Goal: Task Accomplishment & Management: Use online tool/utility

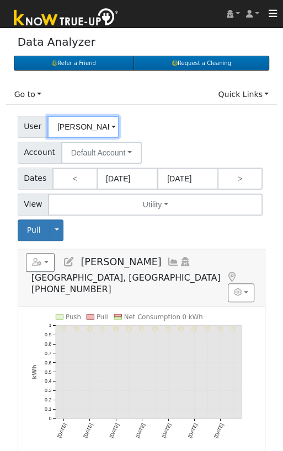
click at [82, 125] on input "Raquel Godoy" at bounding box center [83, 127] width 72 height 22
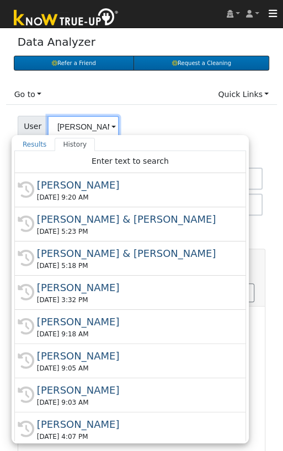
click at [82, 125] on input "Raquel Godoy" at bounding box center [83, 127] width 72 height 22
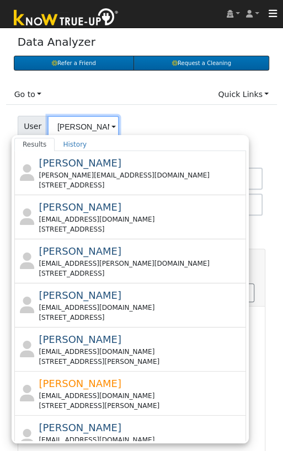
click at [77, 123] on input "[PERSON_NAME]" at bounding box center [83, 127] width 72 height 22
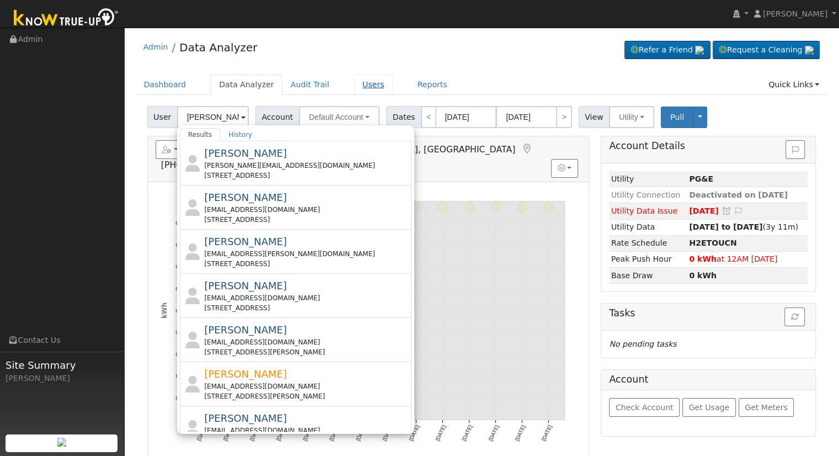
click at [291, 82] on link "Users" at bounding box center [373, 84] width 39 height 20
type input "Raquel Godoy"
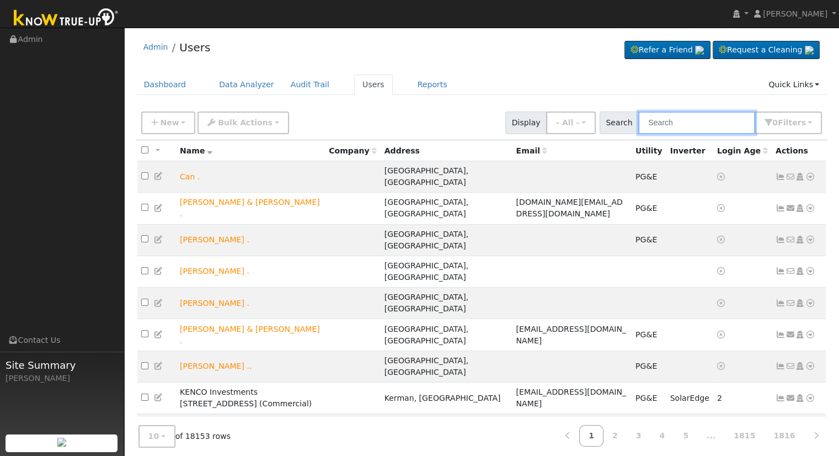
click at [674, 118] on input "text" at bounding box center [696, 122] width 117 height 23
paste input "[EMAIL_ADDRESS][DOMAIN_NAME]"
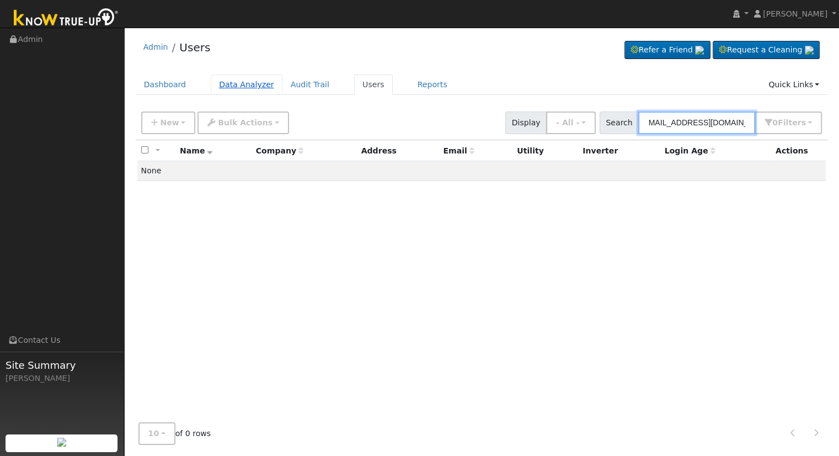
type input "[EMAIL_ADDRESS][DOMAIN_NAME]"
click at [230, 86] on link "Data Analyzer" at bounding box center [247, 84] width 72 height 20
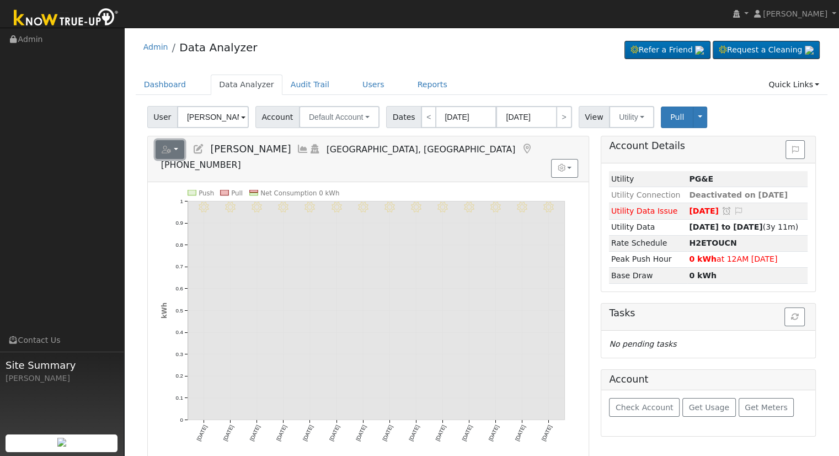
click at [177, 153] on button "button" at bounding box center [170, 149] width 29 height 19
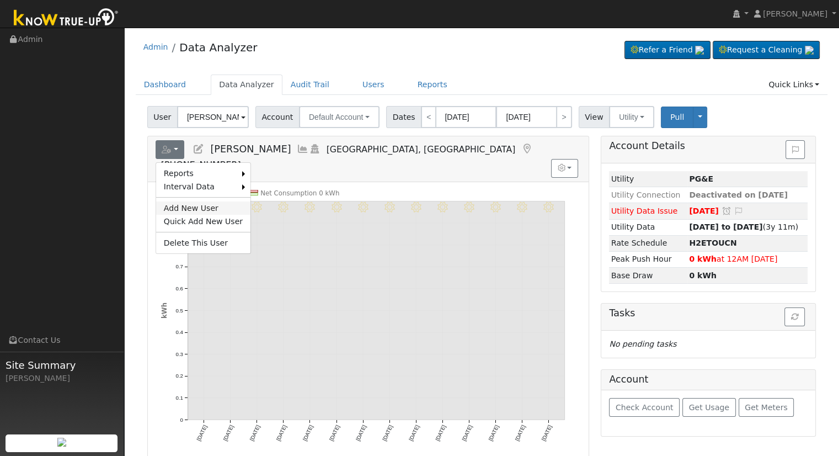
click at [202, 204] on link "Add New User" at bounding box center [203, 207] width 94 height 13
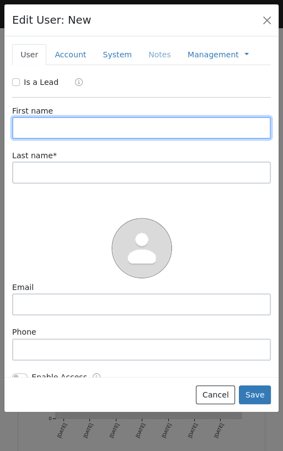
click at [39, 131] on input "text" at bounding box center [141, 128] width 259 height 22
paste input "Dustin & Candi"
type input "Dustin & Candi"
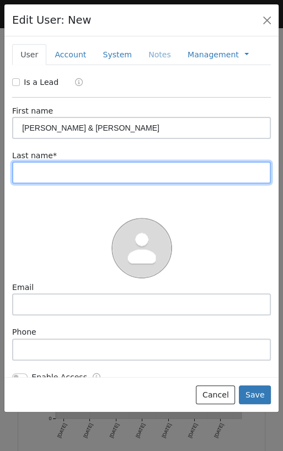
click at [133, 175] on input "text" at bounding box center [141, 173] width 259 height 22
click at [31, 174] on input "HArris" at bounding box center [141, 173] width 259 height 22
type input "Harris"
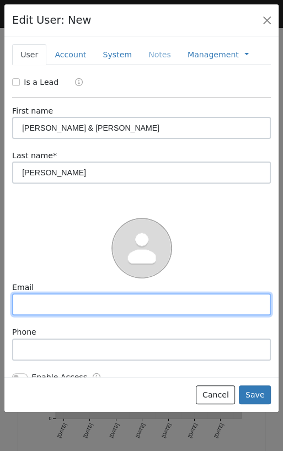
click at [24, 307] on input "text" at bounding box center [141, 305] width 259 height 22
paste input "harrisfamilyracing@gmail.com"
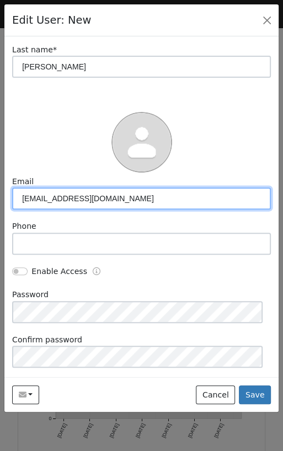
scroll to position [110, 0]
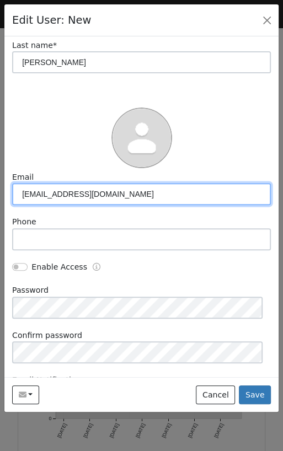
type input "harrisfamilyracing@gmail.com"
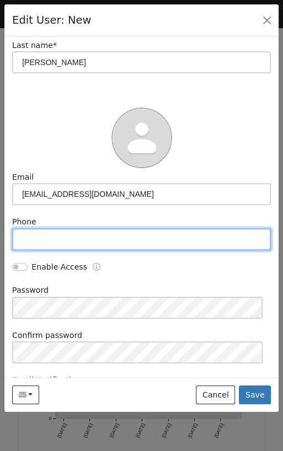
click at [82, 237] on input "text" at bounding box center [141, 239] width 259 height 22
paste input "661-706-4925"
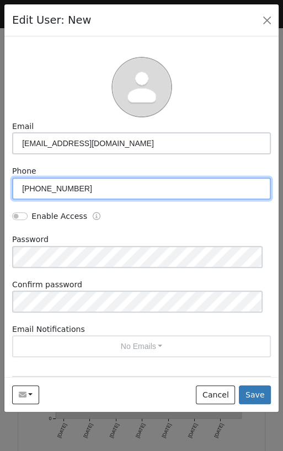
scroll to position [221, 0]
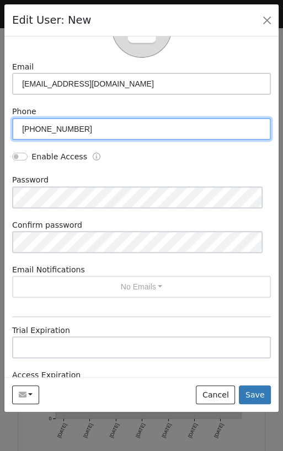
type input "661-706-4925"
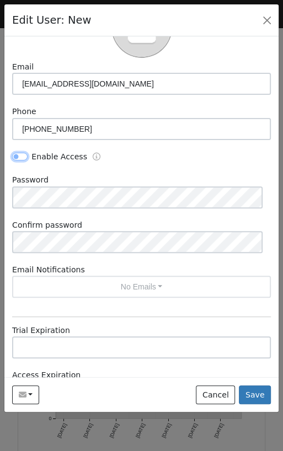
click at [14, 157] on input "Enable Access" at bounding box center [19, 157] width 15 height 8
checkbox input "true"
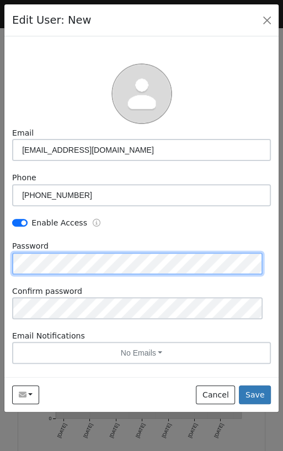
scroll to position [352, 0]
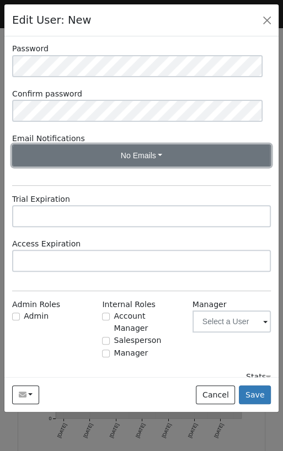
click at [26, 155] on button "No Emails" at bounding box center [141, 156] width 259 height 22
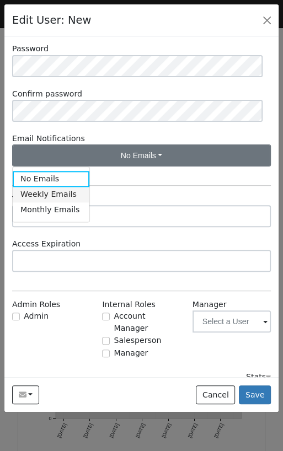
click at [34, 194] on link "Weekly Emails" at bounding box center [51, 194] width 77 height 15
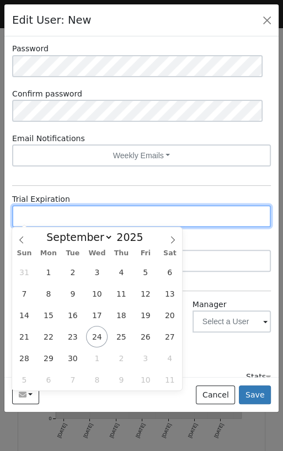
click at [38, 209] on input "text" at bounding box center [141, 216] width 259 height 22
click at [78, 213] on input "text" at bounding box center [141, 216] width 259 height 22
paste input "9/24/2025"
type input "09/24/2030"
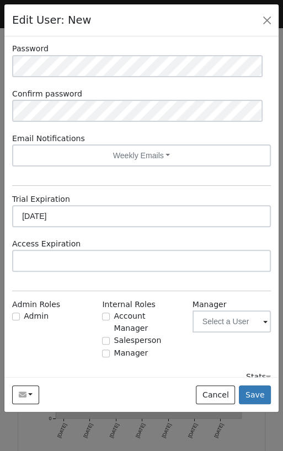
click at [234, 231] on div "Trial Expiration 09/24/2030 Access Expiration" at bounding box center [142, 238] width 270 height 89
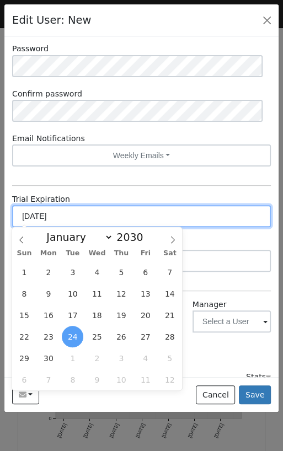
drag, startPoint x: 88, startPoint y: 215, endPoint x: 6, endPoint y: 212, distance: 82.8
click at [6, 212] on div "New Account Nickname Cancel Create Are you sure you want to create new account …" at bounding box center [141, 206] width 274 height 341
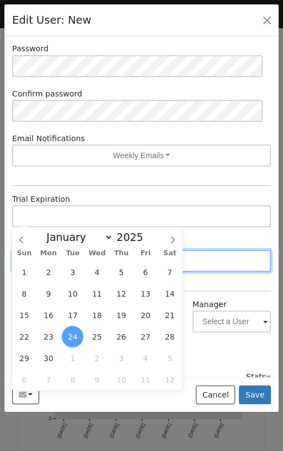
click at [226, 263] on input "text" at bounding box center [141, 261] width 259 height 22
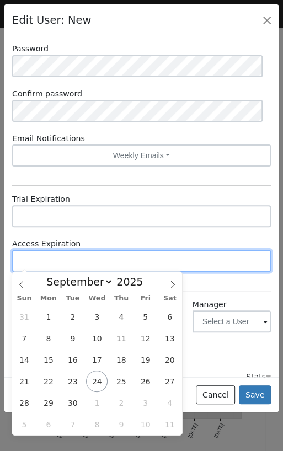
paste input "09/24/2030"
type input "09/24/2030"
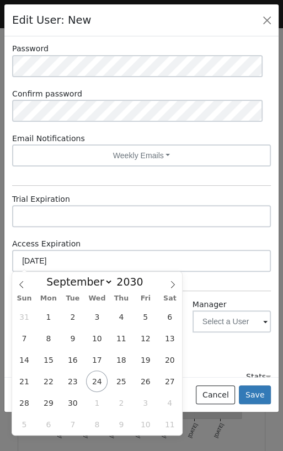
click at [236, 287] on div "Is a Lead First name Dustin & Candi Last name * Harris Email harrisfamilyracing…" at bounding box center [141, 54] width 259 height 658
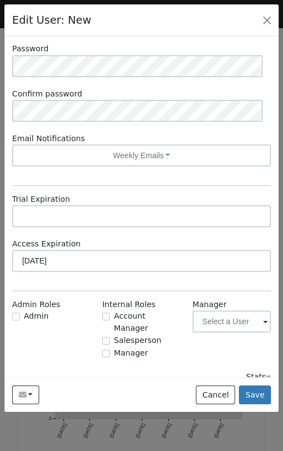
click at [57, 371] on div "Stats" at bounding box center [142, 377] width 270 height 12
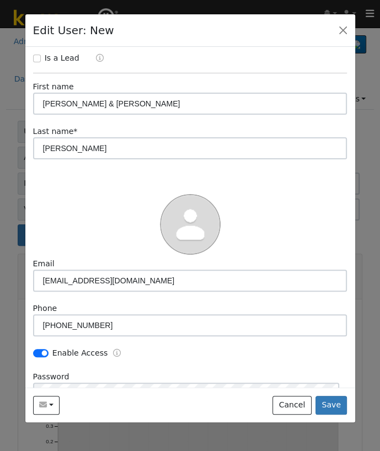
scroll to position [0, 0]
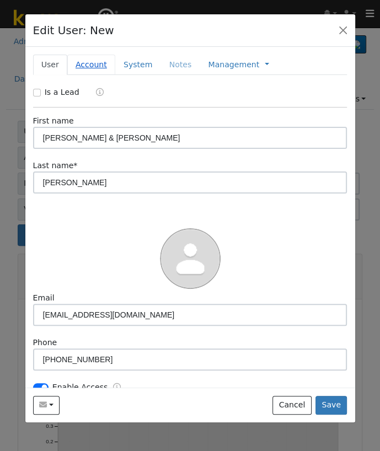
click at [82, 66] on link "Account" at bounding box center [91, 65] width 48 height 20
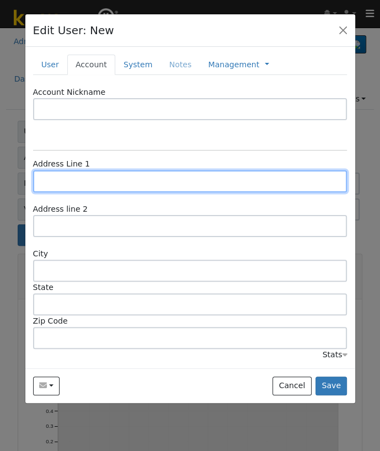
click at [56, 189] on input "text" at bounding box center [190, 181] width 314 height 22
paste input "12611 Winn Avenue"
type input "12611 Winn Avenue"
type input "Bakersfield"
type input "CA"
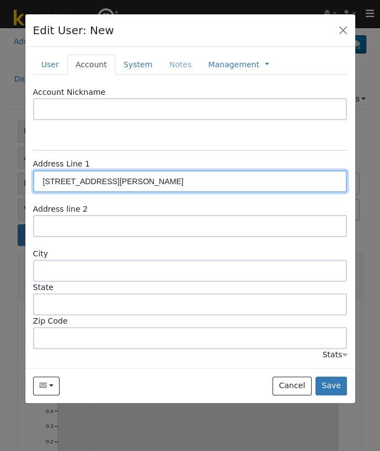
type input "93312"
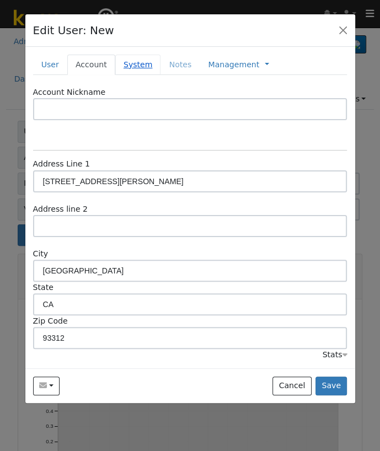
click at [122, 61] on link "System" at bounding box center [138, 65] width 46 height 20
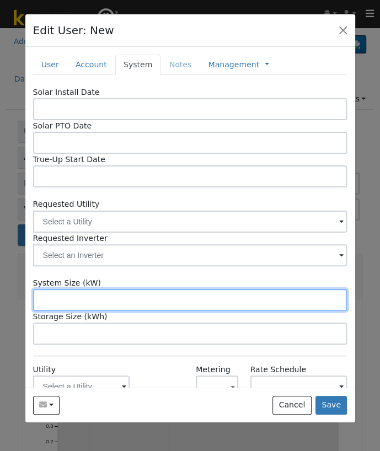
click at [76, 308] on input "text" at bounding box center [190, 300] width 314 height 22
paste input "14.350"
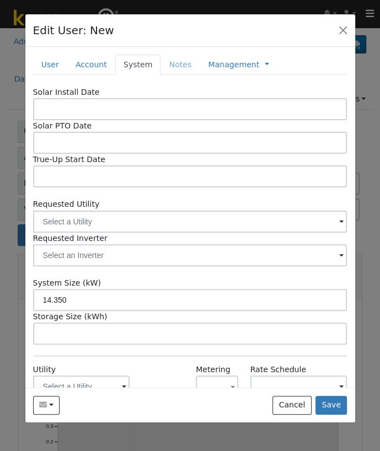
type input "14.3"
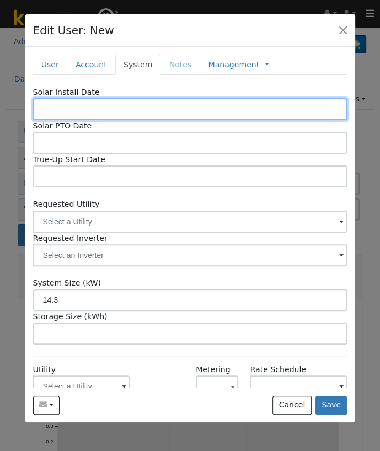
click at [68, 102] on input "text" at bounding box center [190, 109] width 314 height 22
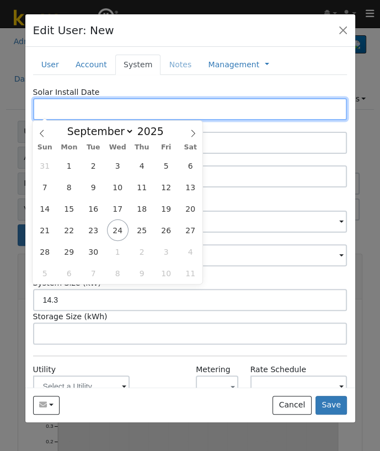
paste input "10/8/2024"
type input "10/08/2024"
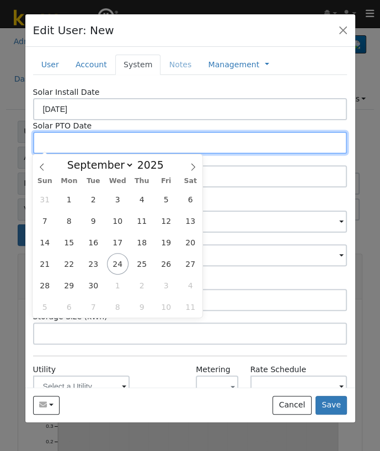
click at [247, 143] on input "text" at bounding box center [190, 143] width 314 height 22
click at [59, 147] on input "text" at bounding box center [190, 143] width 314 height 22
paste input "9/24/2025"
type input "[DATE]"
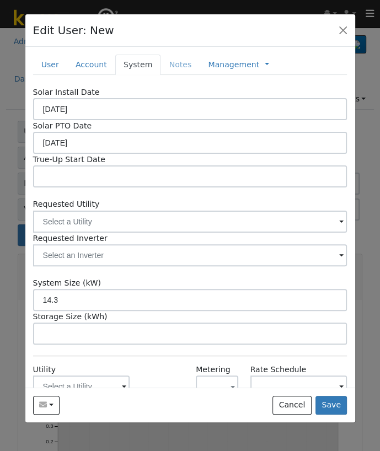
click at [261, 189] on div "Solar Install Date 10/08/2024 Solar PTO Date 09/24/2025 True-Up Start Date Requ…" at bounding box center [190, 328] width 314 height 482
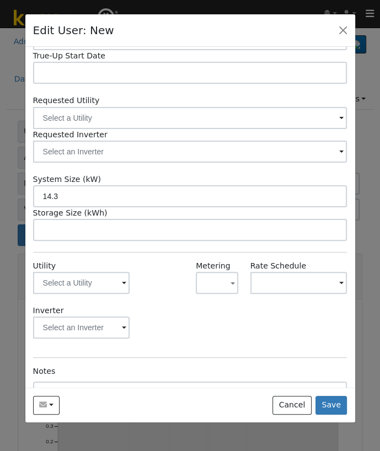
scroll to position [110, 0]
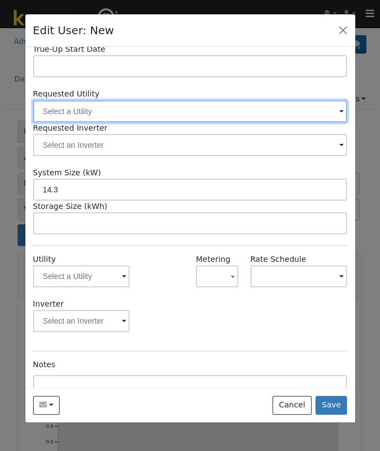
click at [130, 113] on input "text" at bounding box center [190, 111] width 314 height 22
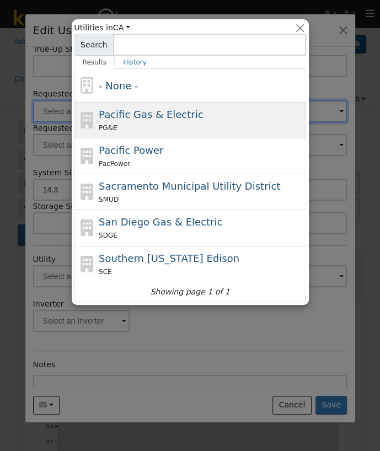
click at [157, 124] on div "PG&E" at bounding box center [201, 128] width 205 height 12
type input "Pacific Gas & Electric"
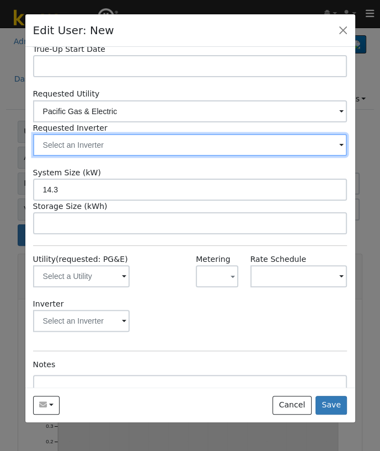
click at [106, 144] on input "text" at bounding box center [190, 145] width 314 height 22
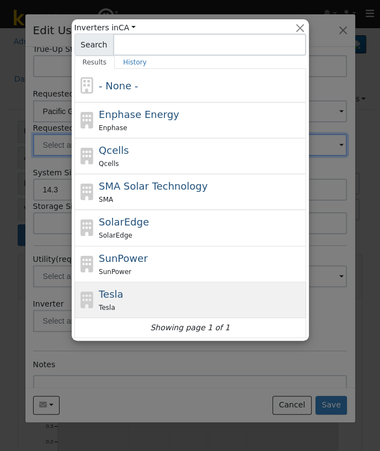
click at [148, 296] on div "Tesla Tesla" at bounding box center [201, 300] width 205 height 26
type input "Tesla"
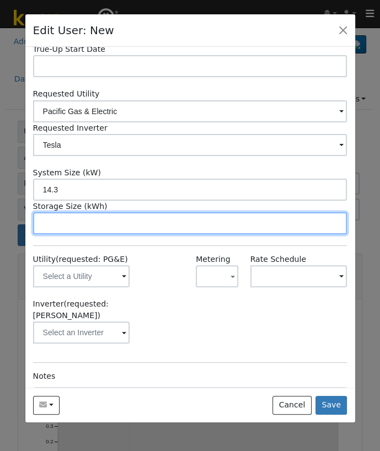
click at [131, 230] on input "text" at bounding box center [190, 223] width 314 height 22
paste input "27.00"
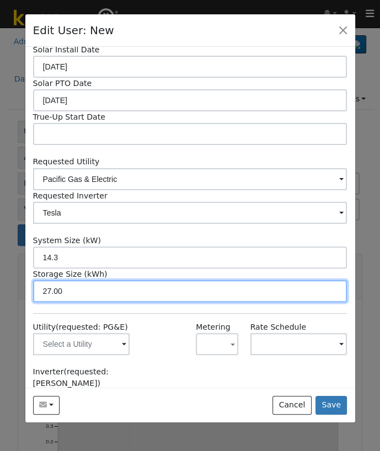
scroll to position [0, 0]
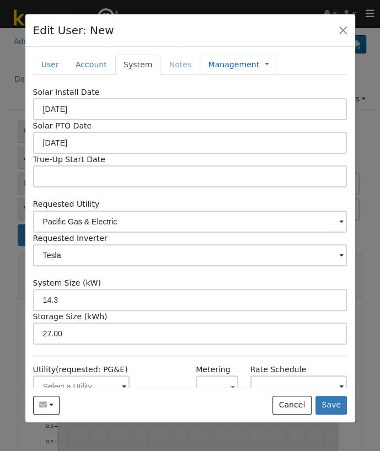
type input "27"
click at [220, 60] on link "Management" at bounding box center [233, 65] width 51 height 12
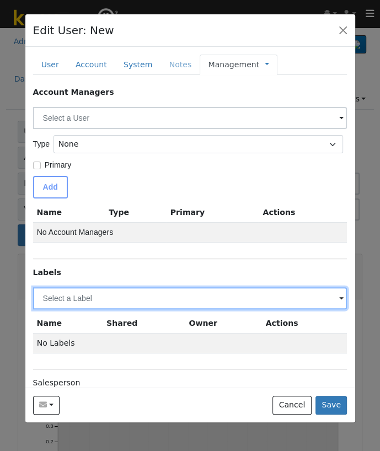
click at [59, 294] on input "text" at bounding box center [190, 298] width 314 height 22
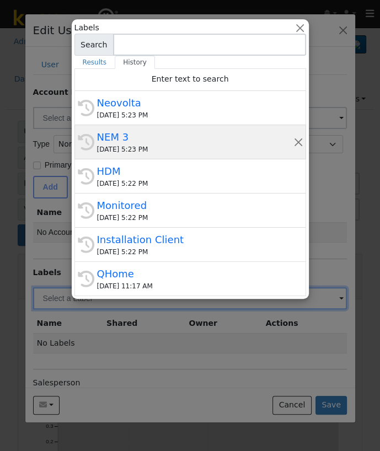
click at [139, 143] on div "NEM 3" at bounding box center [195, 137] width 196 height 15
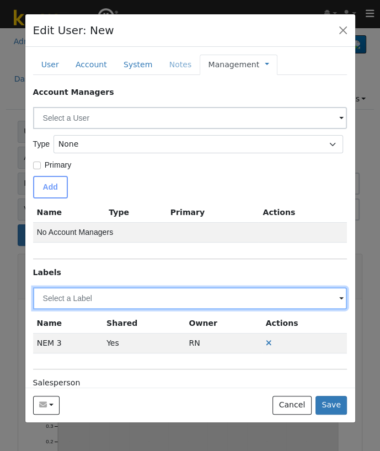
click at [78, 305] on input "text" at bounding box center [190, 298] width 314 height 22
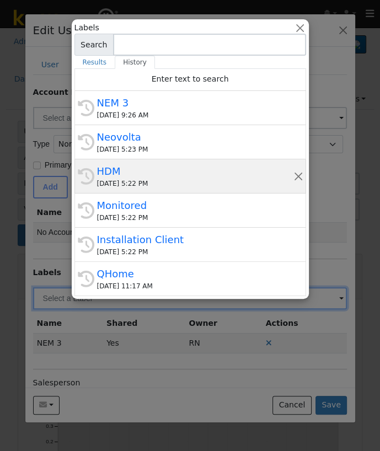
click at [142, 182] on span "HDM 09/23/2025 5:22 PM" at bounding box center [195, 176] width 196 height 25
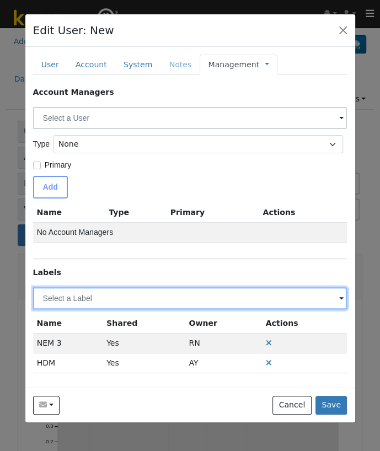
click at [106, 290] on input "text" at bounding box center [190, 298] width 314 height 22
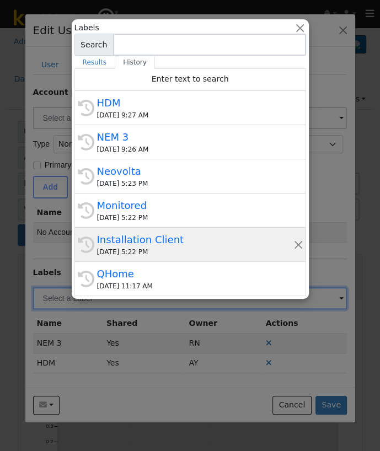
click at [137, 238] on div "Installation Client" at bounding box center [195, 239] width 196 height 15
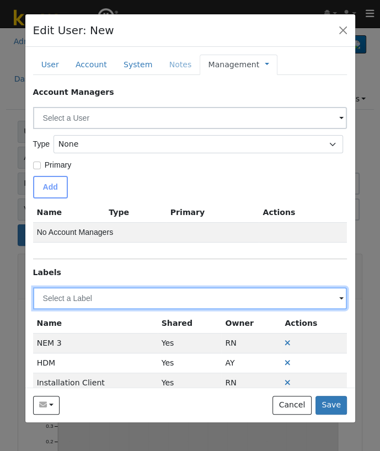
click at [92, 301] on input "text" at bounding box center [190, 298] width 314 height 22
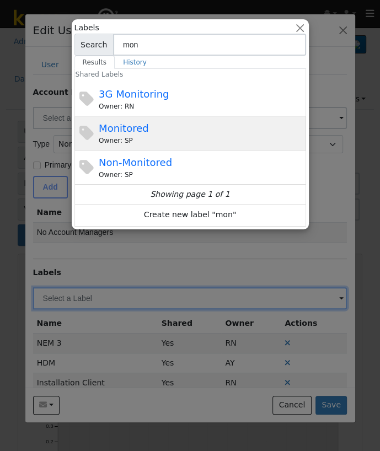
type input "mon"
click at [178, 136] on div "Owner: SP" at bounding box center [201, 141] width 205 height 10
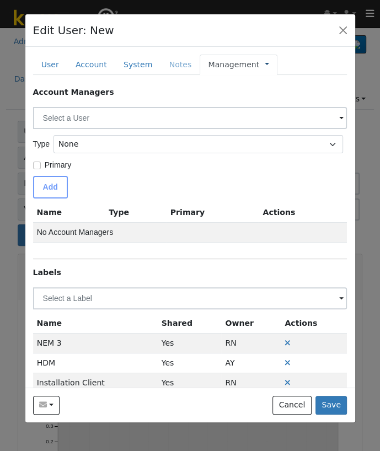
click at [265, 62] on link at bounding box center [267, 65] width 4 height 12
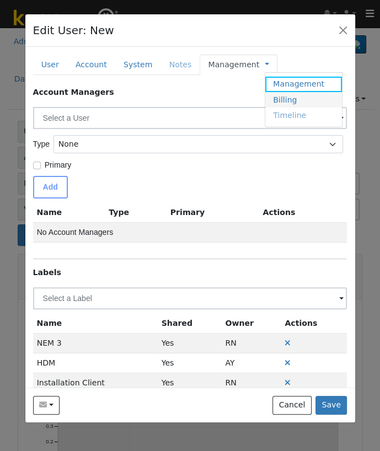
click at [265, 93] on link "Billing" at bounding box center [303, 99] width 77 height 15
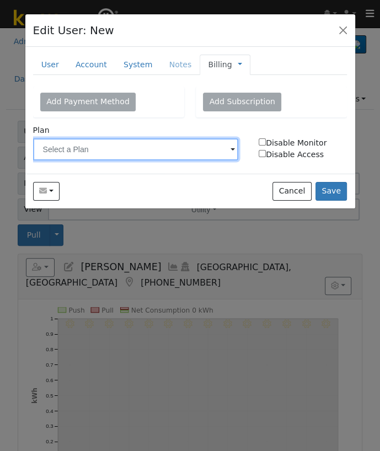
click at [170, 149] on input "text" at bounding box center [136, 149] width 206 height 22
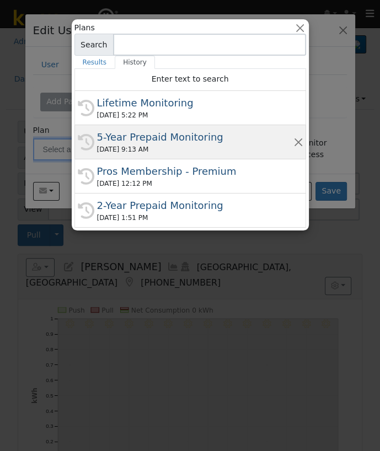
click at [185, 132] on div "5-Year Prepaid Monitoring" at bounding box center [195, 137] width 196 height 15
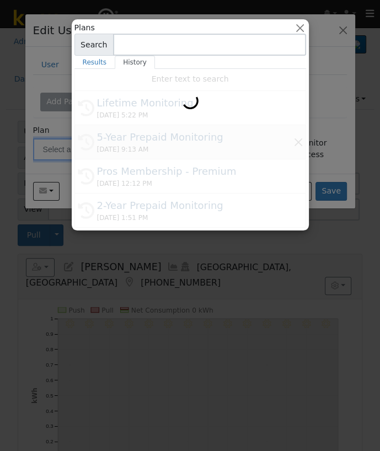
type input "5-Year Prepaid Monitoring"
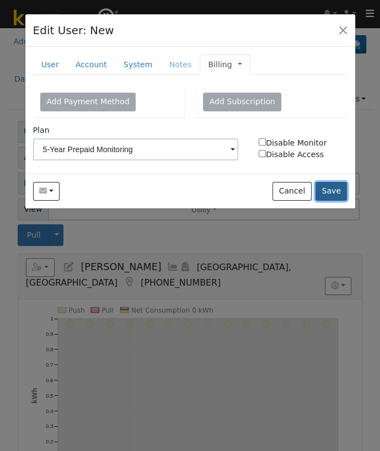
click at [342, 190] on button "Save" at bounding box center [332, 191] width 32 height 19
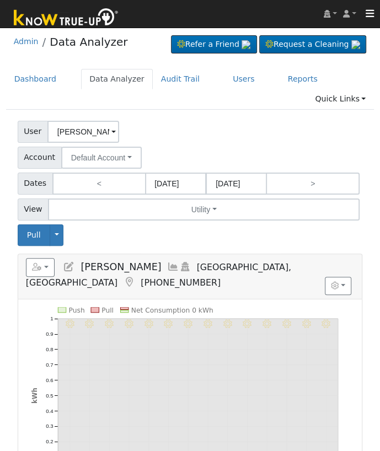
type input "Dustin & Candi Harris"
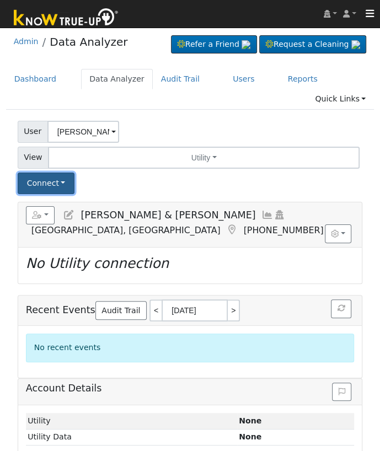
click at [52, 173] on button "Connect" at bounding box center [46, 184] width 57 height 22
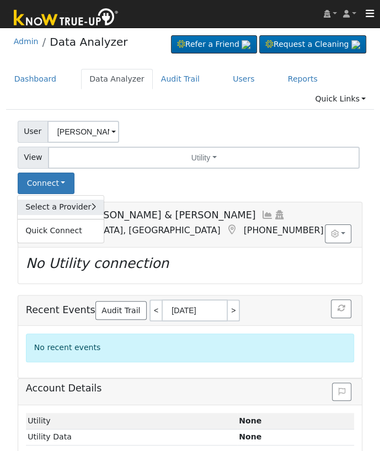
click at [52, 200] on link "Select a Provider" at bounding box center [61, 207] width 86 height 15
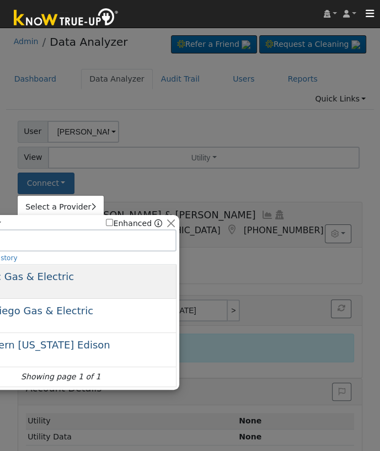
click at [42, 271] on span "Pacific Gas & Electric" at bounding box center [22, 277] width 104 height 12
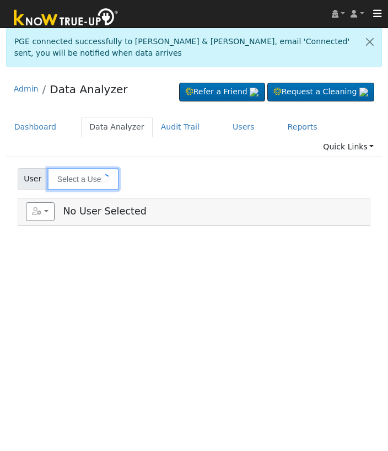
type input "[PERSON_NAME] & [PERSON_NAME]"
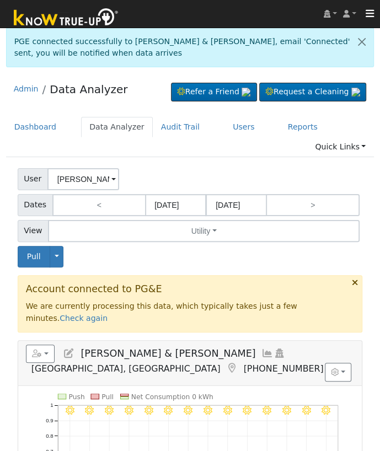
click at [69, 349] on icon at bounding box center [69, 354] width 12 height 10
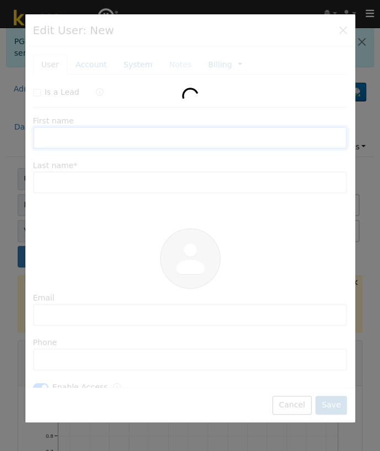
type input "[DATE]"
type input "2030"
type input "[PERSON_NAME] & [PERSON_NAME]"
type input "[PERSON_NAME]"
type input "[EMAIL_ADDRESS][DOMAIN_NAME]"
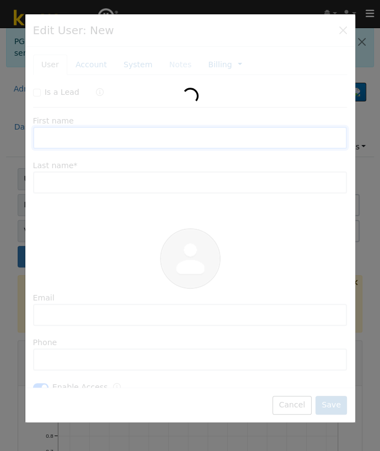
type input "[PHONE_NUMBER]"
checkbox input "true"
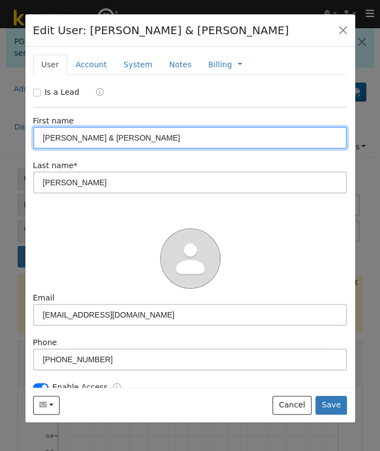
scroll to position [276, 0]
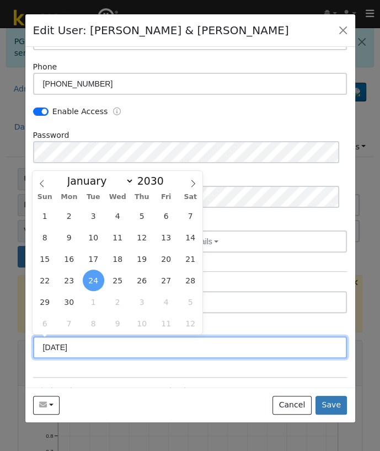
drag, startPoint x: 82, startPoint y: 346, endPoint x: 36, endPoint y: 347, distance: 46.4
click at [36, 347] on input "[DATE]" at bounding box center [190, 348] width 314 height 22
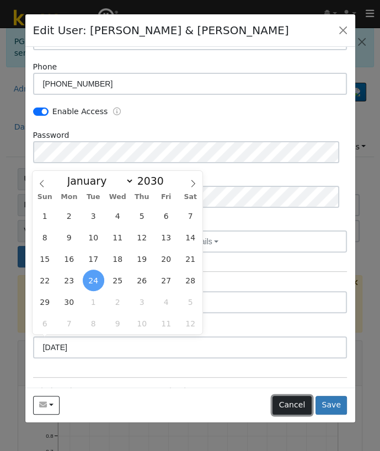
click at [285, 402] on button "Cancel" at bounding box center [292, 405] width 39 height 19
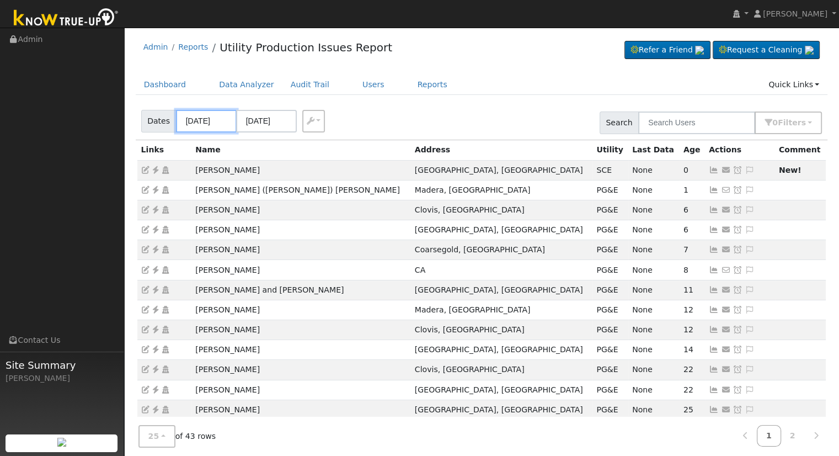
click at [199, 118] on input "[DATE]" at bounding box center [206, 121] width 61 height 23
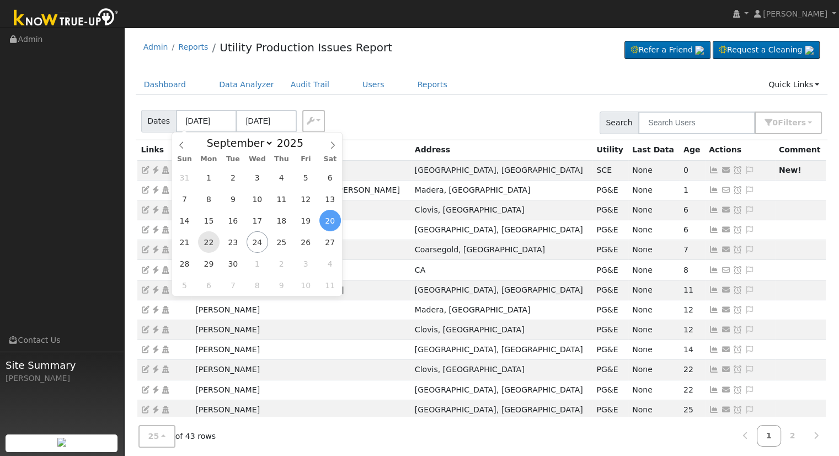
click at [201, 240] on span "22" at bounding box center [209, 242] width 22 height 22
type input "09/22/2025"
type input "[DATE]"
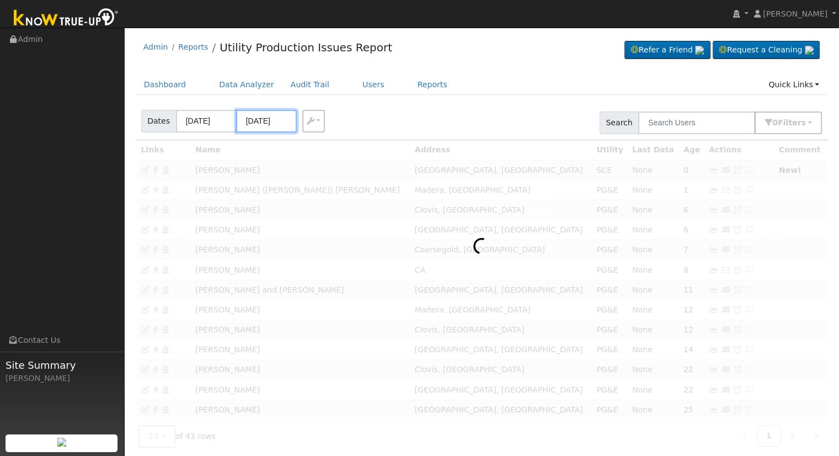
click at [255, 121] on input "[DATE]" at bounding box center [266, 121] width 61 height 23
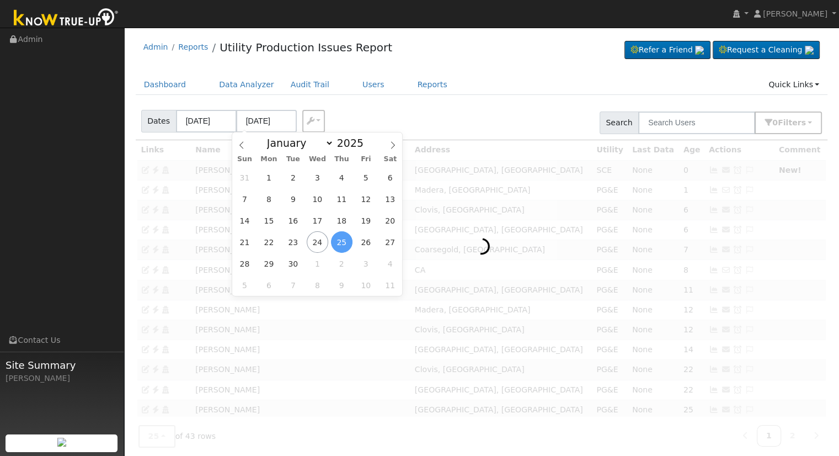
click at [338, 247] on span "25" at bounding box center [342, 242] width 22 height 22
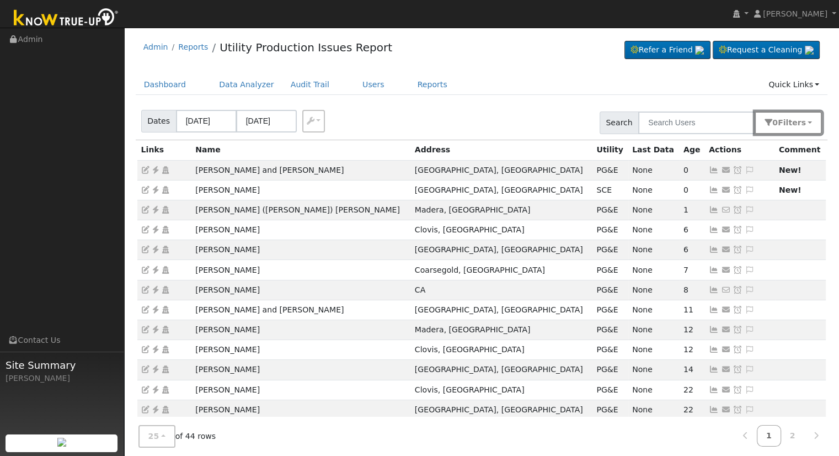
click at [788, 135] on div "Dates 09/22/2025 09/25/2025 Export CSV Search 0 Filter s Include Leads Include …" at bounding box center [482, 121] width 696 height 38
click at [785, 124] on span "Filter s" at bounding box center [792, 122] width 28 height 9
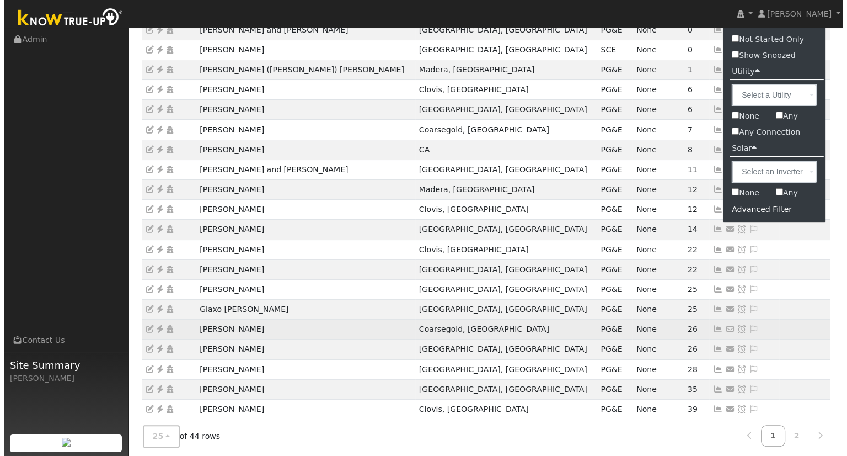
scroll to position [166, 0]
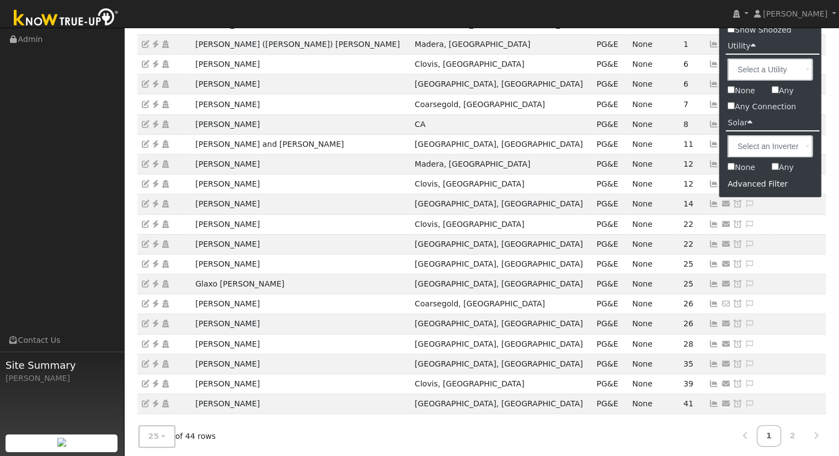
click at [764, 185] on div "Advanced Filter" at bounding box center [770, 183] width 102 height 17
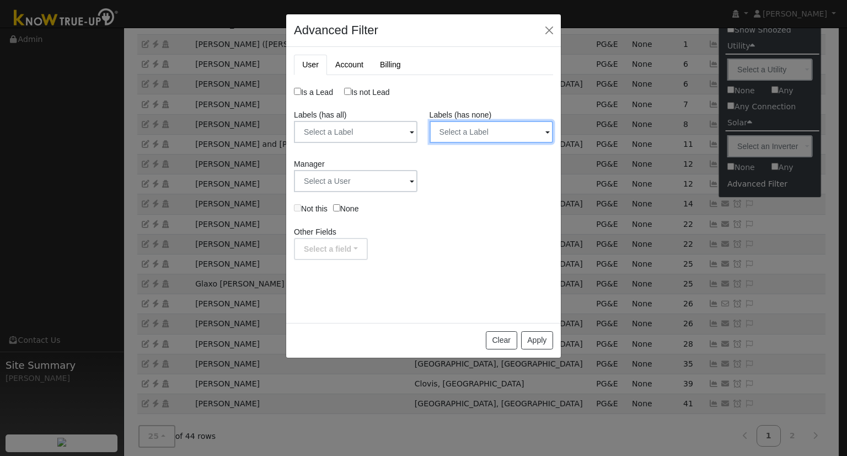
click at [486, 135] on input "text" at bounding box center [492, 132] width 124 height 22
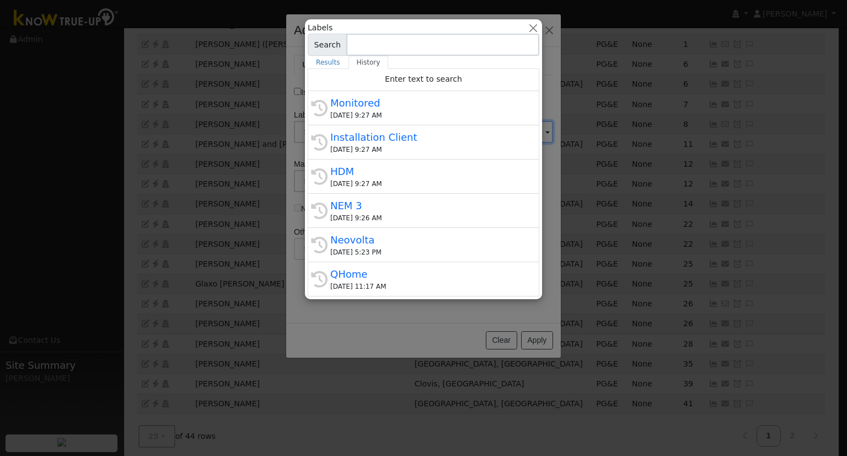
click at [385, 45] on input at bounding box center [442, 45] width 193 height 22
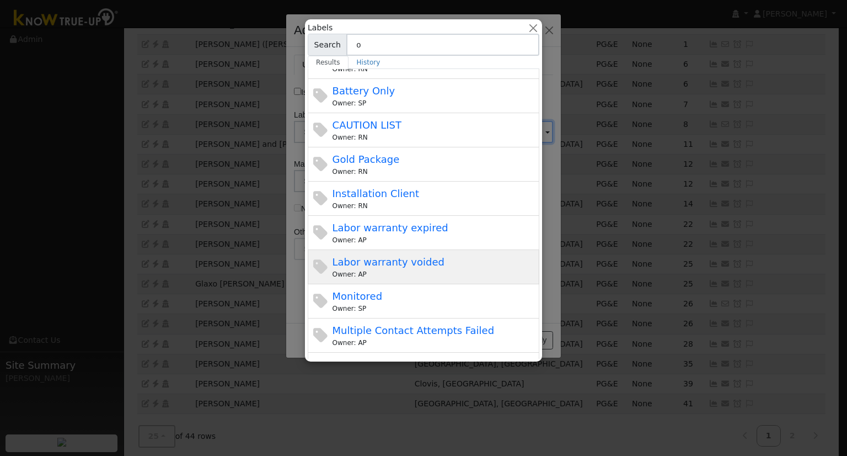
scroll to position [55, 0]
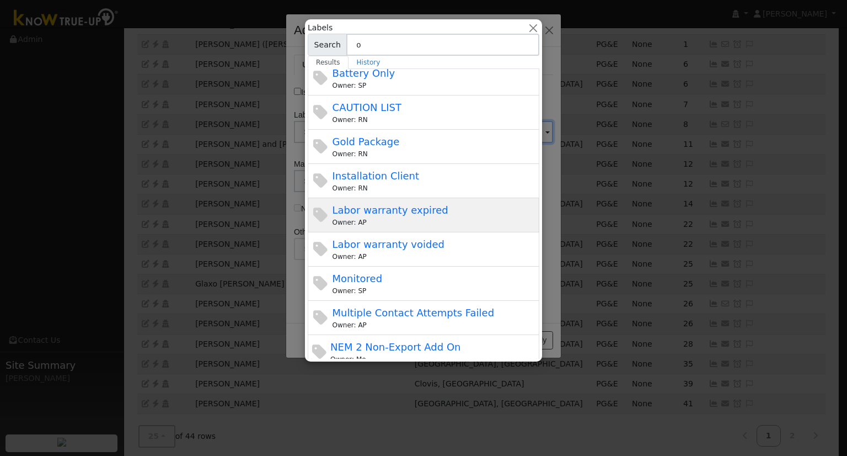
type input "o"
click at [448, 227] on div "Labor warranty expired Owner: AP" at bounding box center [424, 215] width 232 height 34
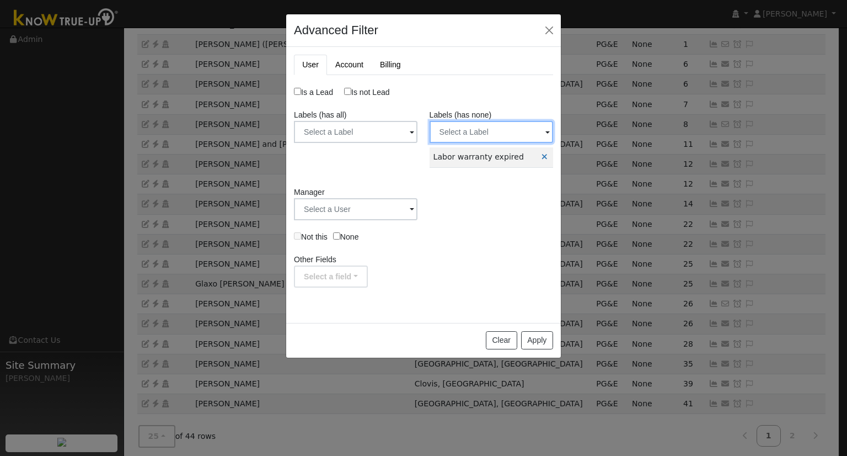
click at [470, 139] on input "text" at bounding box center [492, 132] width 124 height 22
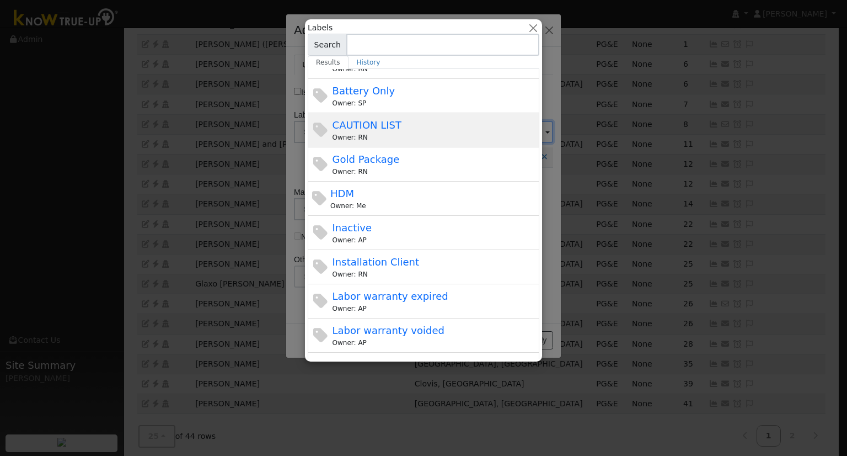
scroll to position [110, 0]
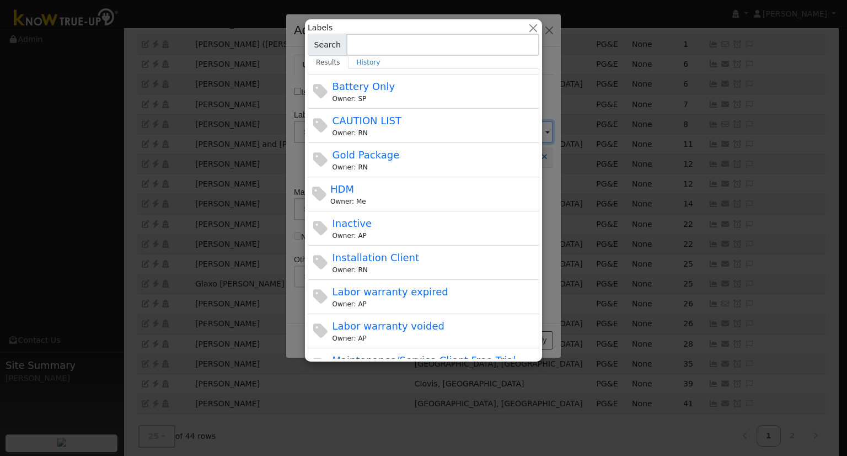
click at [455, 321] on div "Labor warranty voided Owner: AP" at bounding box center [435, 330] width 205 height 25
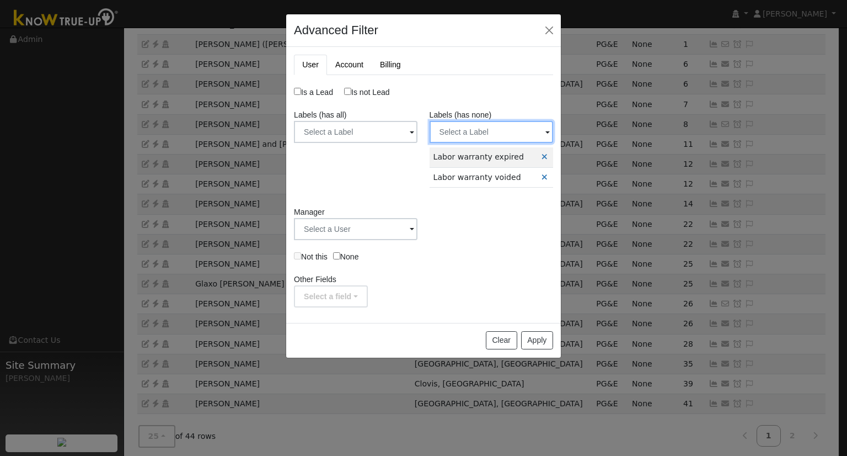
click at [461, 134] on input "text" at bounding box center [492, 132] width 124 height 22
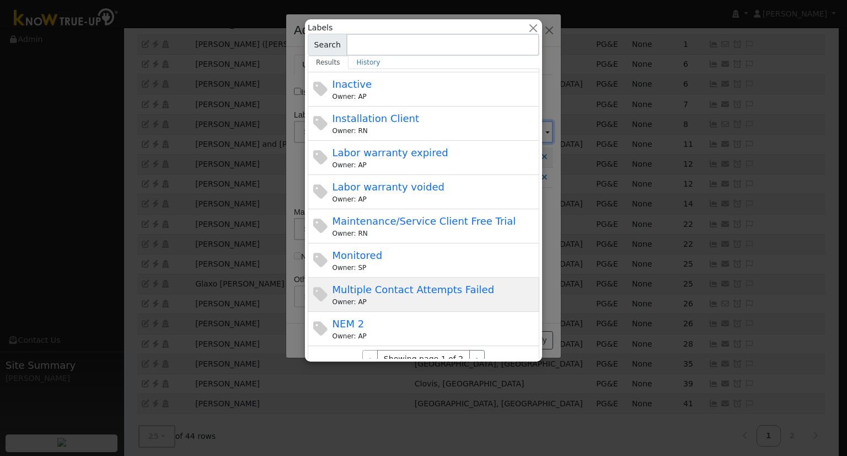
scroll to position [265, 0]
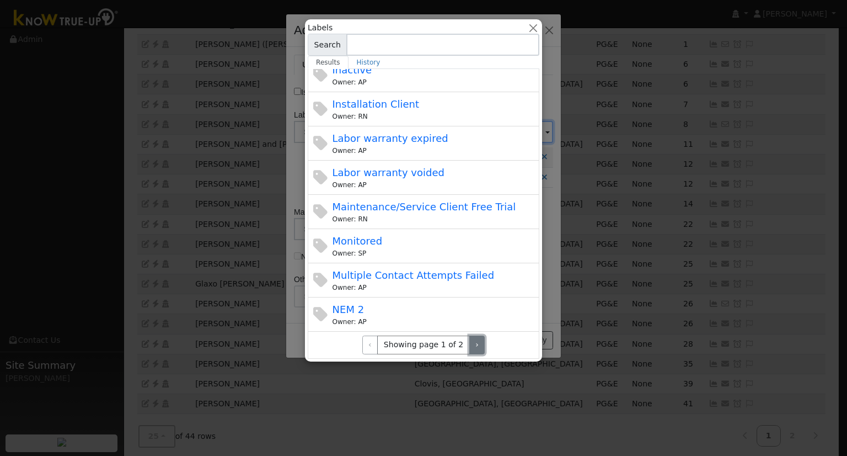
click at [473, 349] on button "›" at bounding box center [477, 344] width 16 height 19
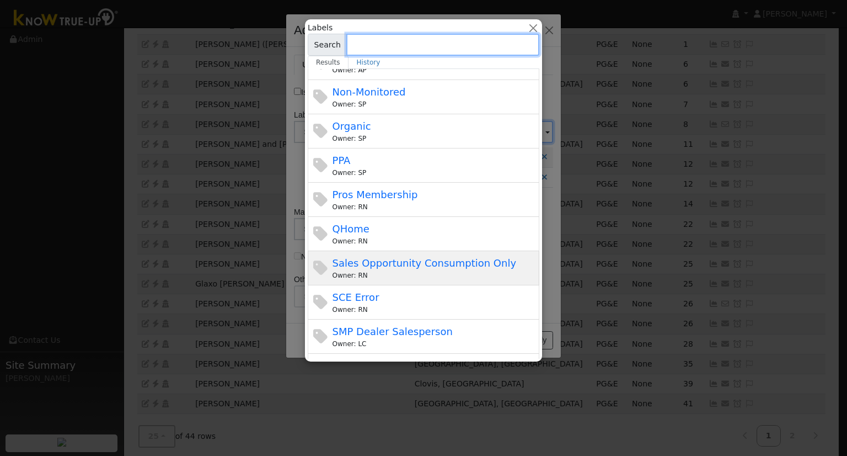
scroll to position [154, 0]
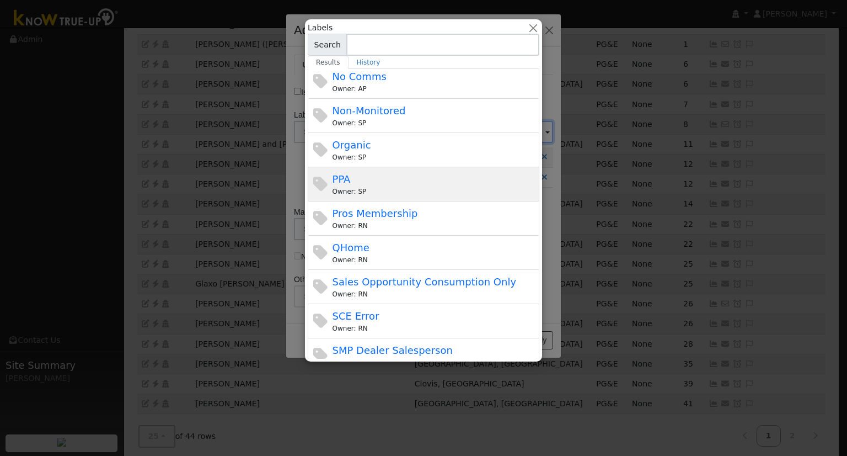
click at [376, 169] on div "PPA Owner: SP" at bounding box center [424, 184] width 232 height 34
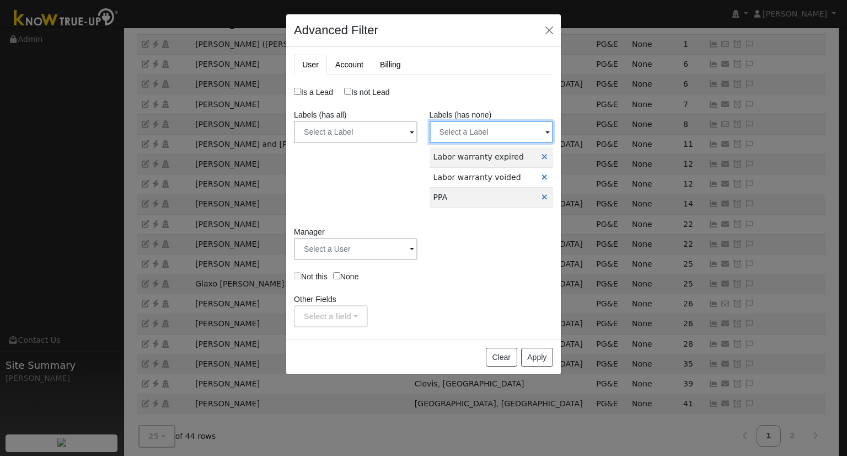
click at [477, 134] on input "text" at bounding box center [492, 132] width 124 height 22
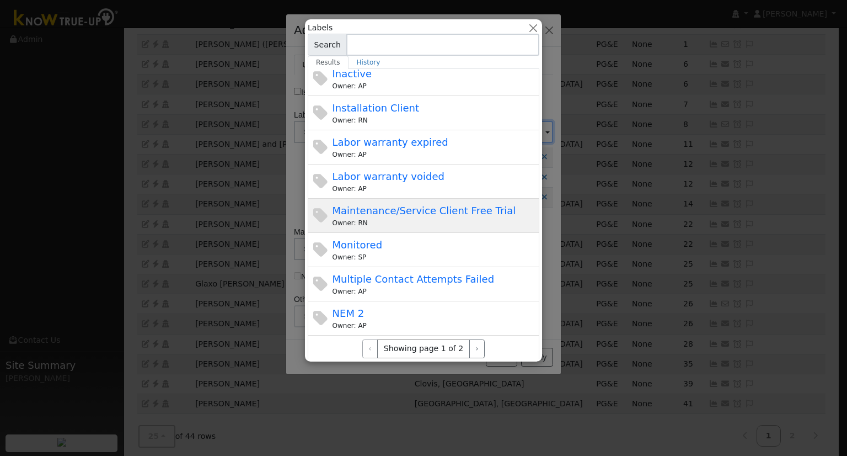
scroll to position [265, 0]
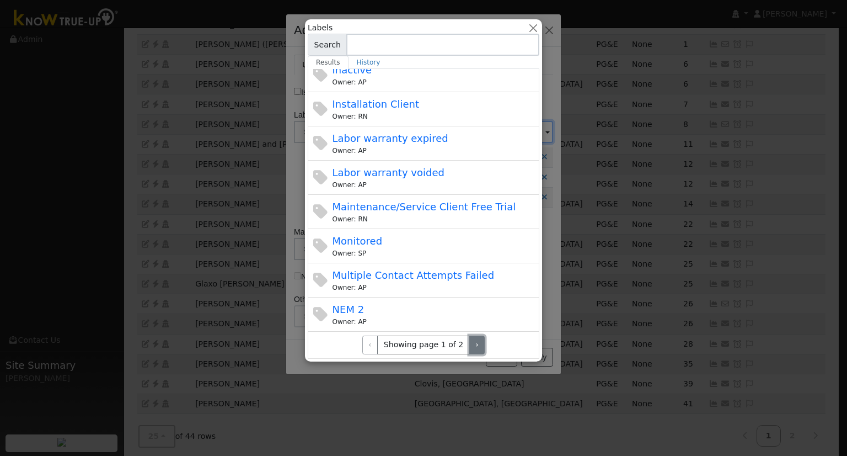
click at [476, 342] on button "›" at bounding box center [477, 344] width 16 height 19
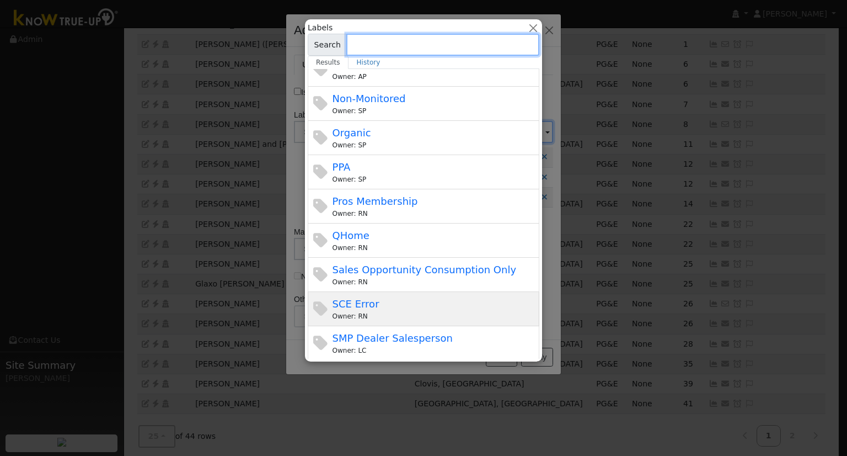
scroll to position [154, 0]
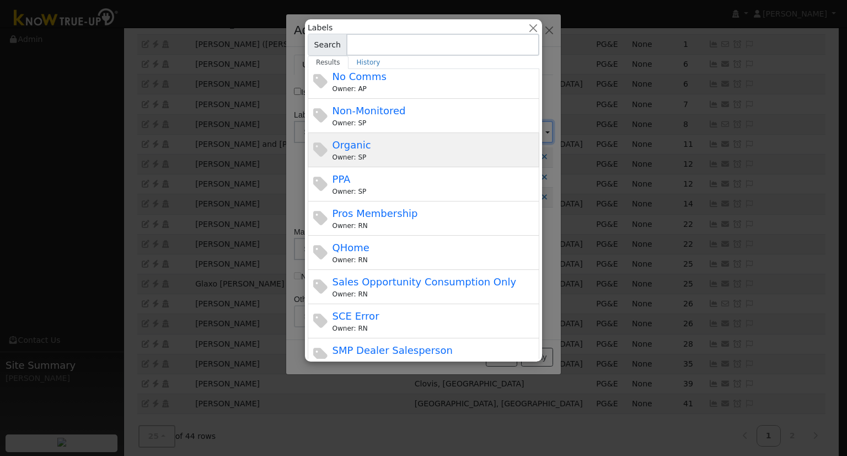
click at [361, 156] on div "Owner: SP" at bounding box center [435, 157] width 205 height 10
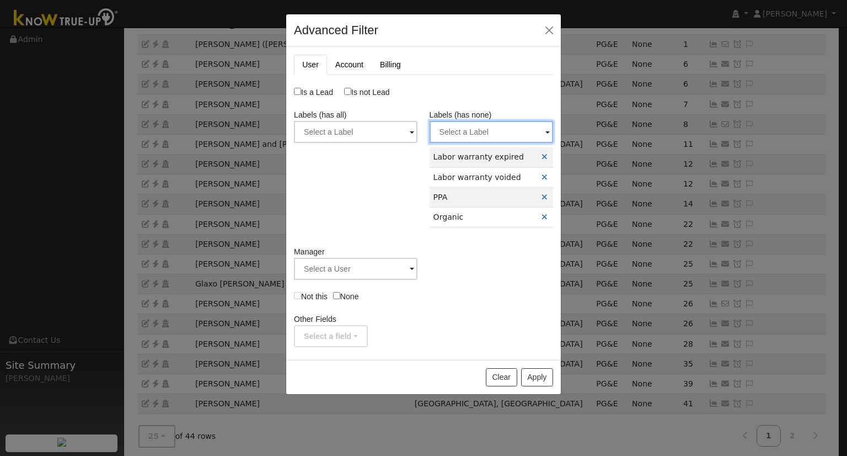
click at [456, 133] on input "text" at bounding box center [492, 132] width 124 height 22
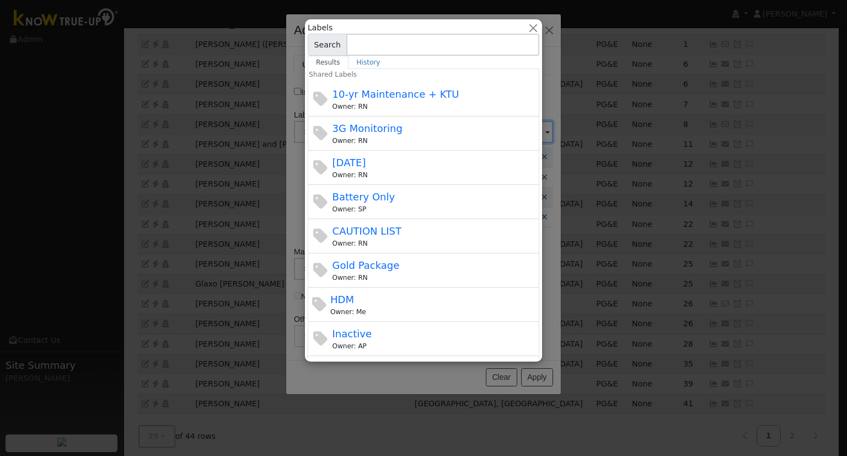
scroll to position [265, 0]
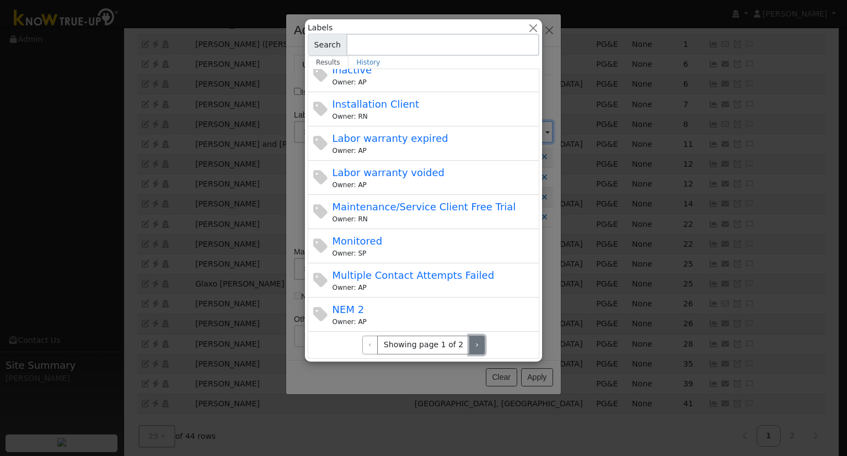
click at [469, 342] on button "›" at bounding box center [477, 344] width 16 height 19
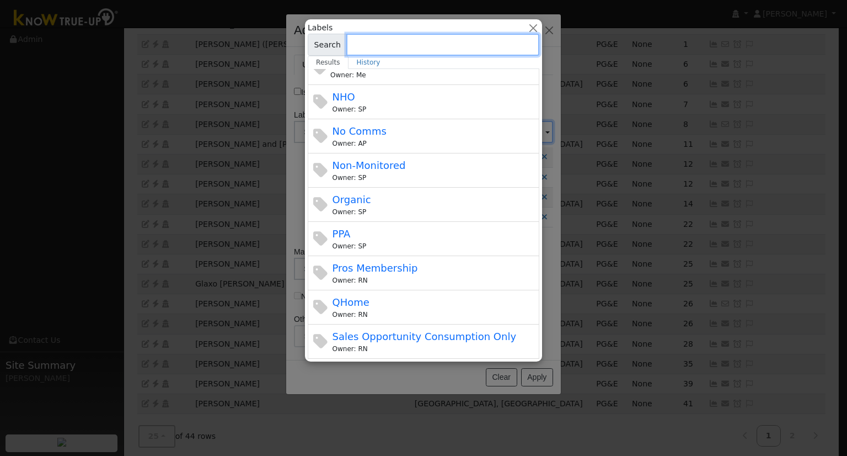
scroll to position [99, 0]
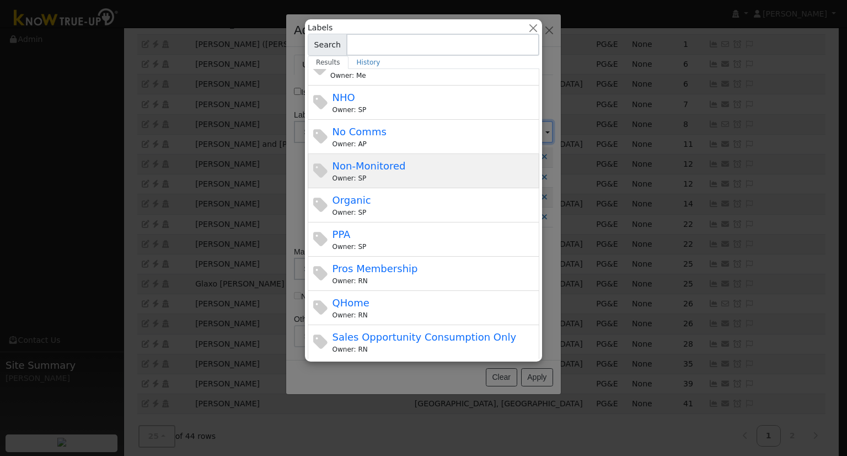
click at [394, 172] on div "Non-Monitored Owner: SP" at bounding box center [435, 170] width 205 height 25
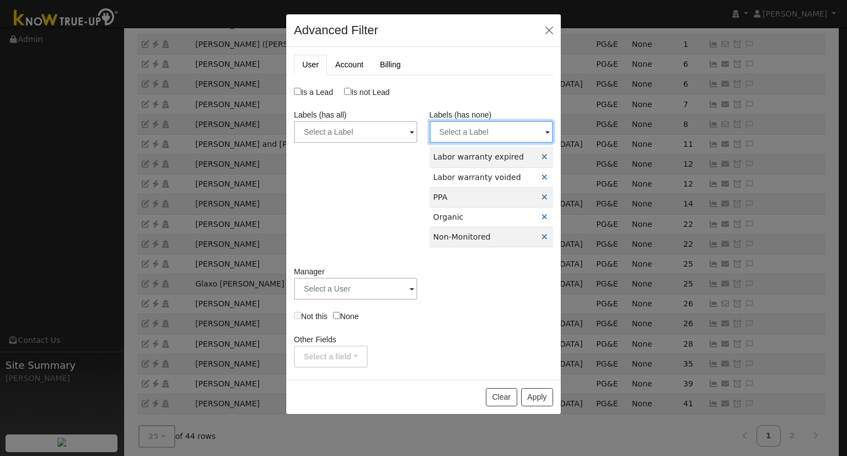
click at [484, 132] on input "text" at bounding box center [492, 132] width 124 height 22
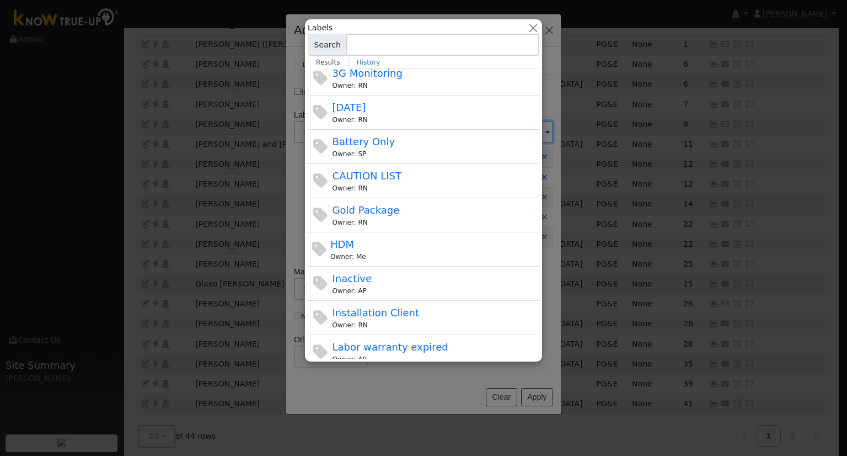
scroll to position [265, 0]
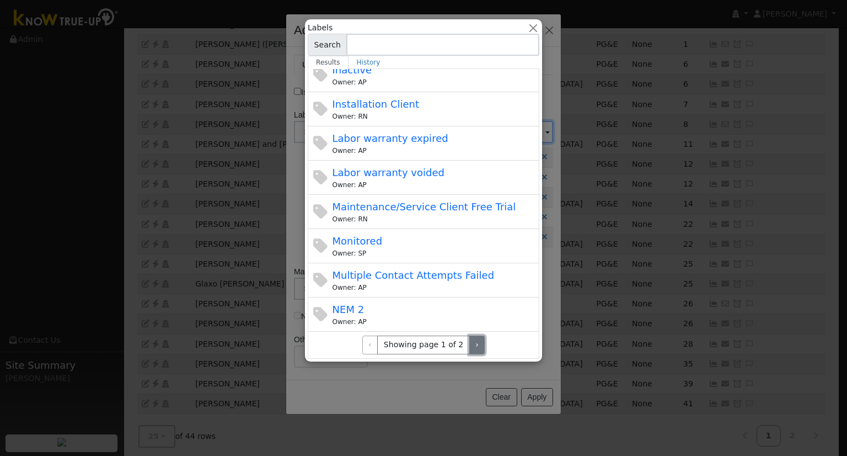
click at [472, 335] on button "›" at bounding box center [477, 344] width 16 height 19
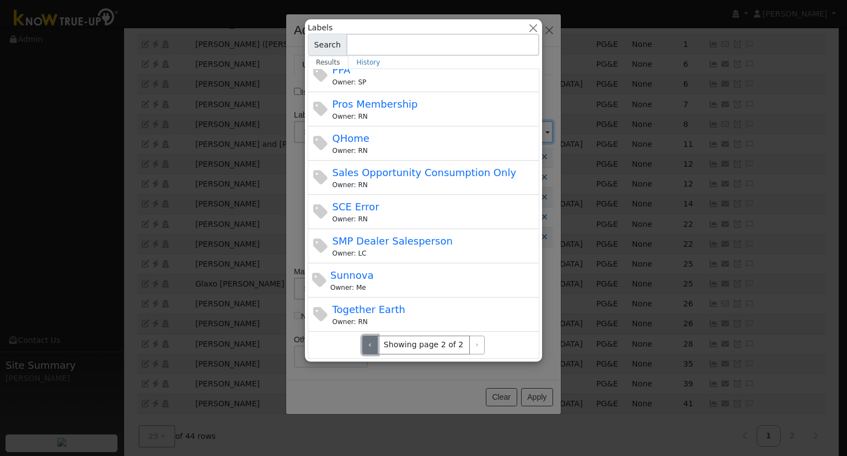
click at [370, 336] on button "‹" at bounding box center [370, 344] width 16 height 19
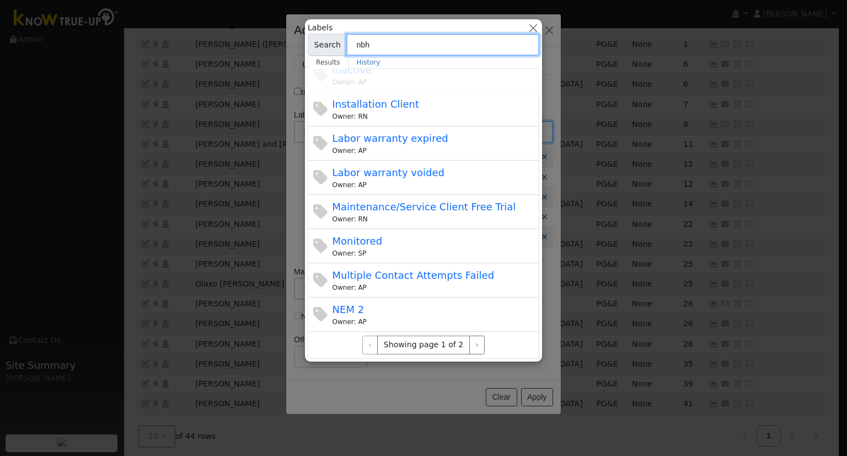
scroll to position [0, 0]
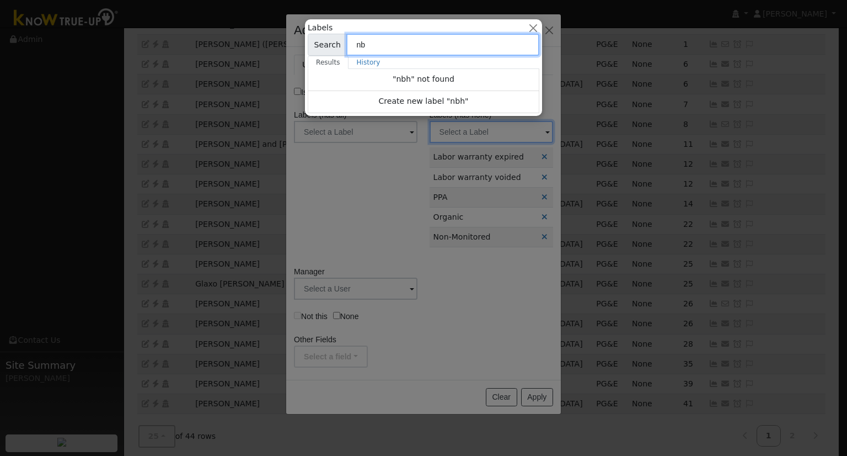
type input "n"
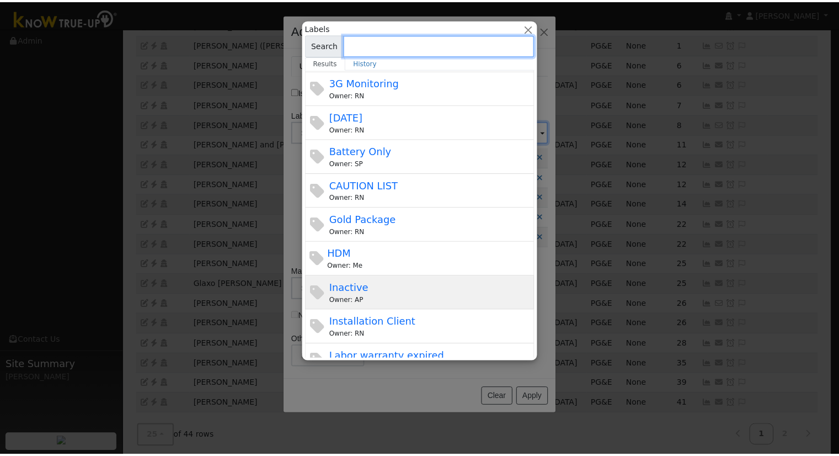
scroll to position [110, 0]
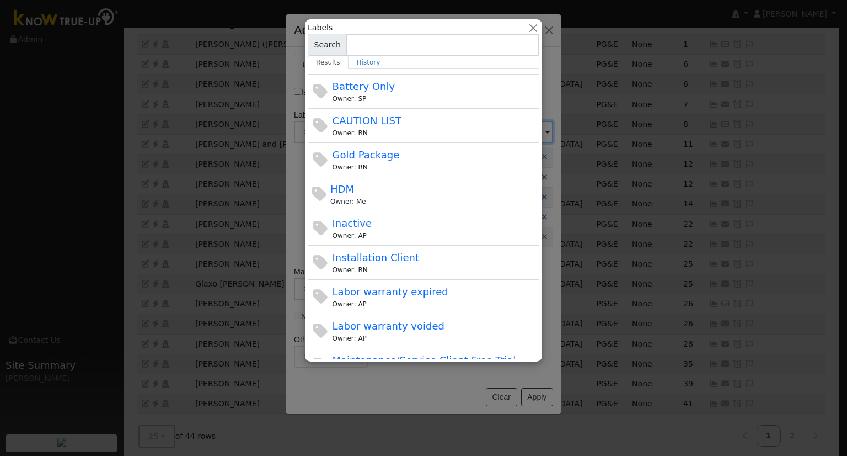
click at [391, 225] on div "Inactive Owner: AP" at bounding box center [435, 228] width 205 height 25
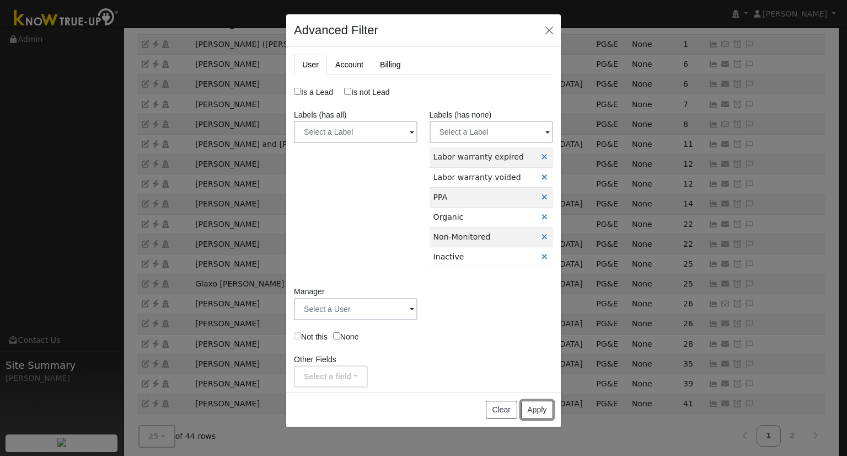
click at [541, 407] on button "Apply" at bounding box center [537, 410] width 32 height 19
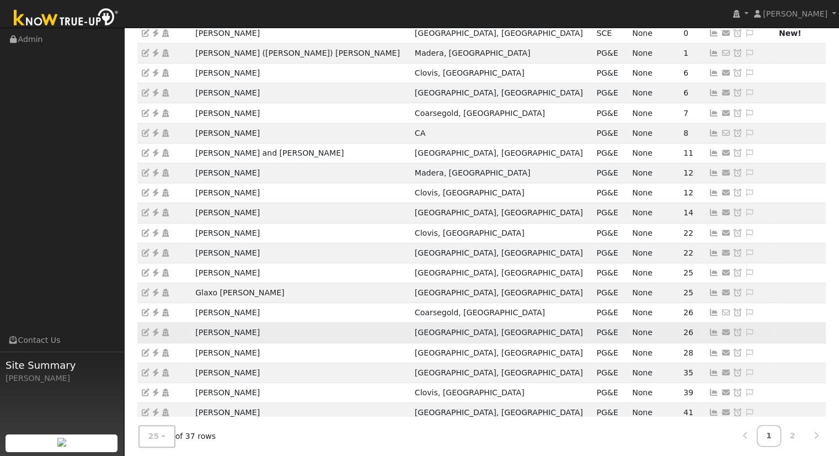
scroll to position [0, 0]
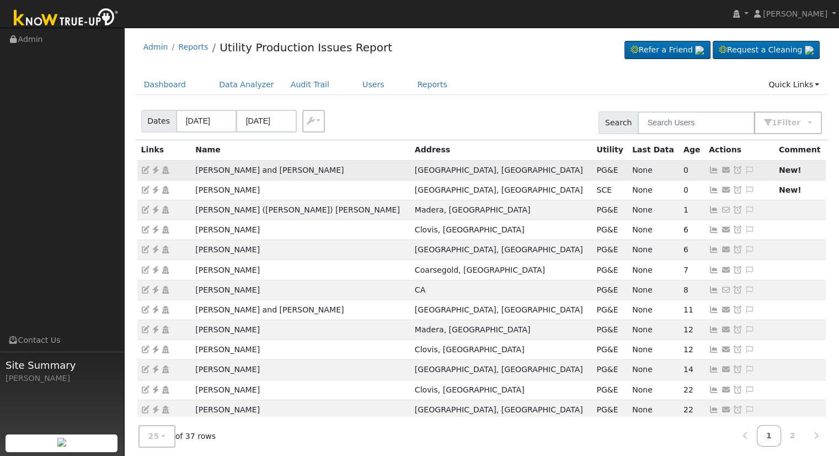
click at [709, 173] on icon at bounding box center [714, 170] width 10 height 8
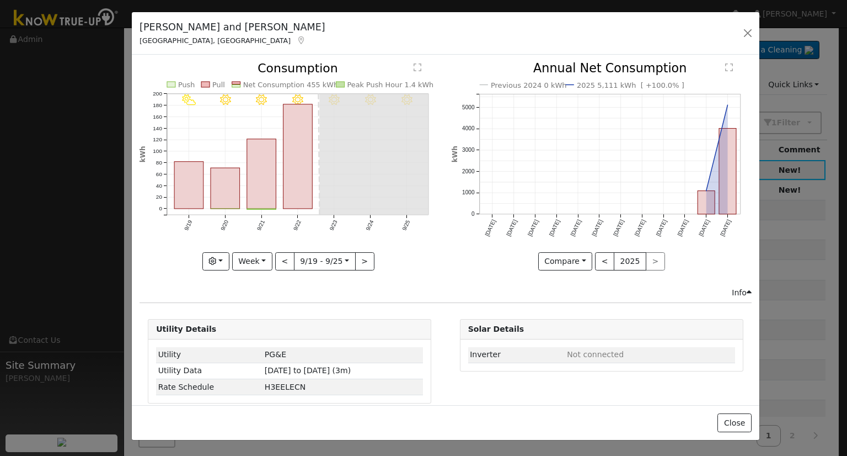
drag, startPoint x: 120, startPoint y: 31, endPoint x: 132, endPoint y: 20, distance: 16.8
click at [134, 20] on div "Simin and Yongzhao Liang Fresno, CA" at bounding box center [233, 33] width 198 height 26
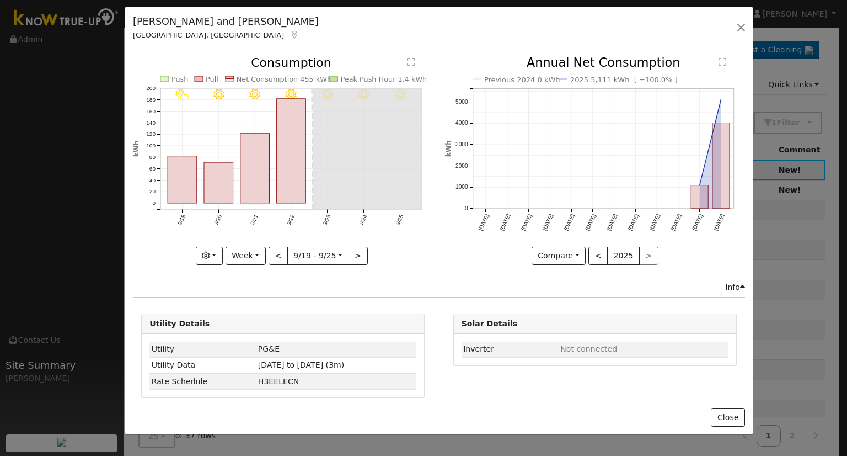
click at [151, 23] on h5 "Simin and Yongzhao Liang" at bounding box center [226, 21] width 186 height 14
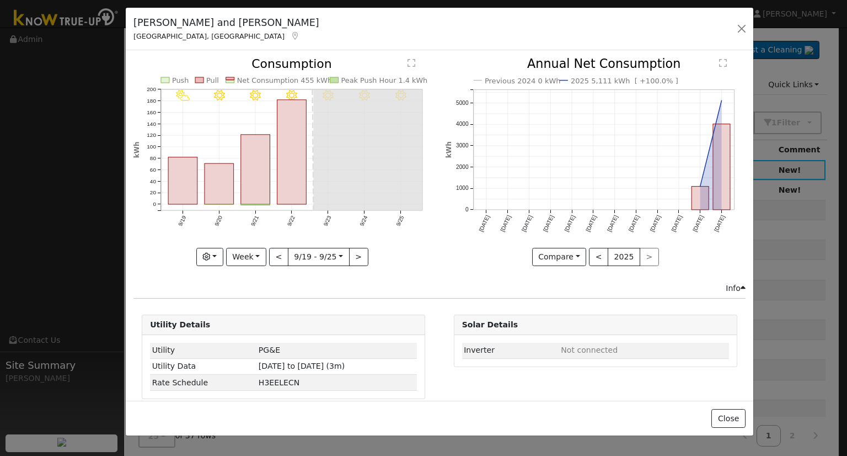
click at [152, 23] on h5 "Simin and Yongzhao Liang" at bounding box center [227, 22] width 186 height 14
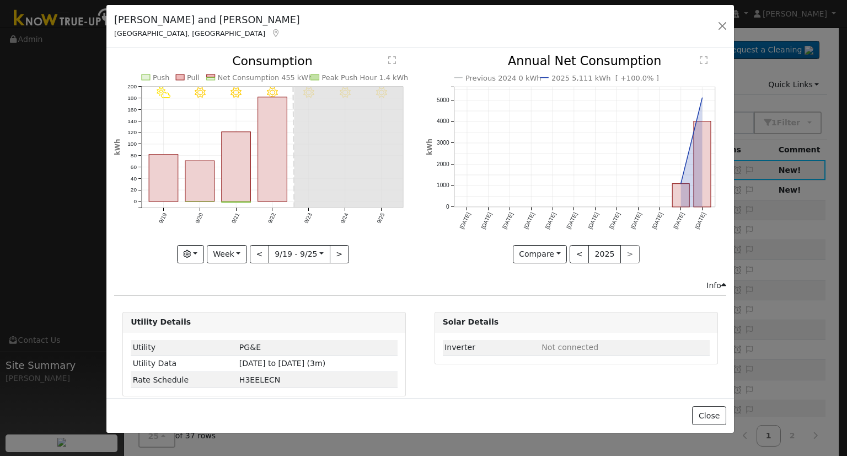
drag, startPoint x: 252, startPoint y: 27, endPoint x: 232, endPoint y: 23, distance: 20.3
click at [232, 23] on div "Simin and Yongzhao Liang Fresno, CA" at bounding box center [208, 26] width 198 height 26
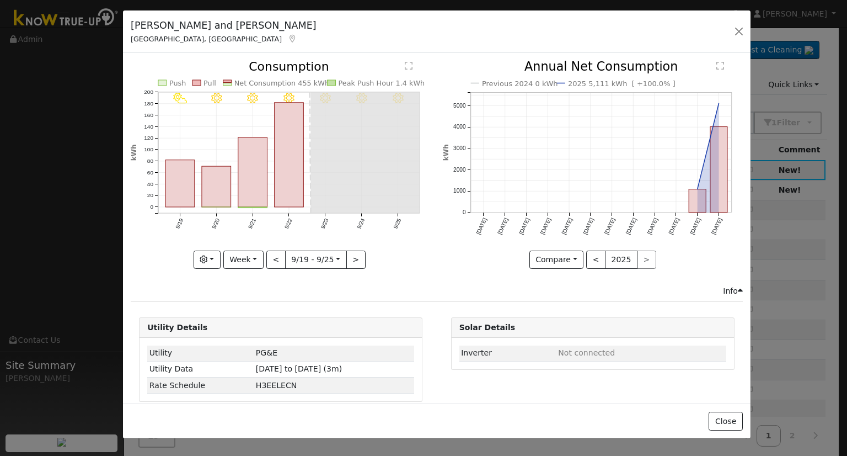
drag, startPoint x: 223, startPoint y: 19, endPoint x: 239, endPoint y: 24, distance: 17.3
click at [239, 24] on h5 "Simin and Yongzhao Liang" at bounding box center [224, 25] width 186 height 14
click at [741, 34] on button "button" at bounding box center [739, 31] width 15 height 15
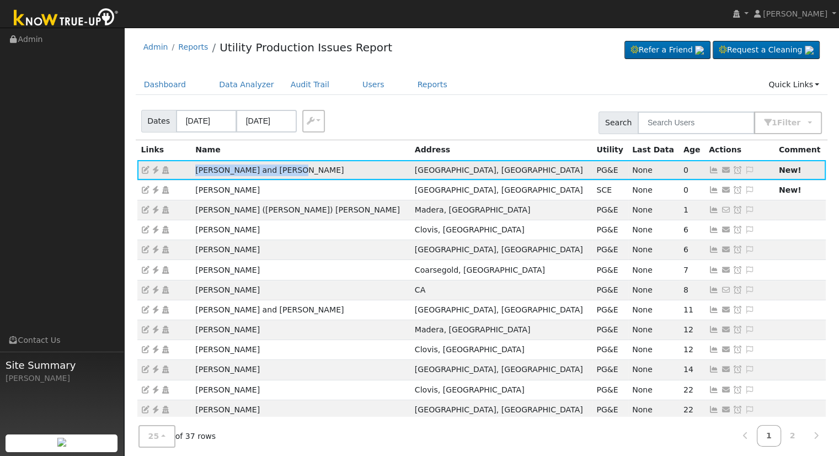
drag, startPoint x: 297, startPoint y: 172, endPoint x: 192, endPoint y: 175, distance: 105.4
click at [192, 175] on td "Simin and Yongzhao Liang" at bounding box center [301, 170] width 220 height 20
copy td "Simin and Yongzhao Liang"
click at [709, 170] on icon at bounding box center [714, 170] width 10 height 8
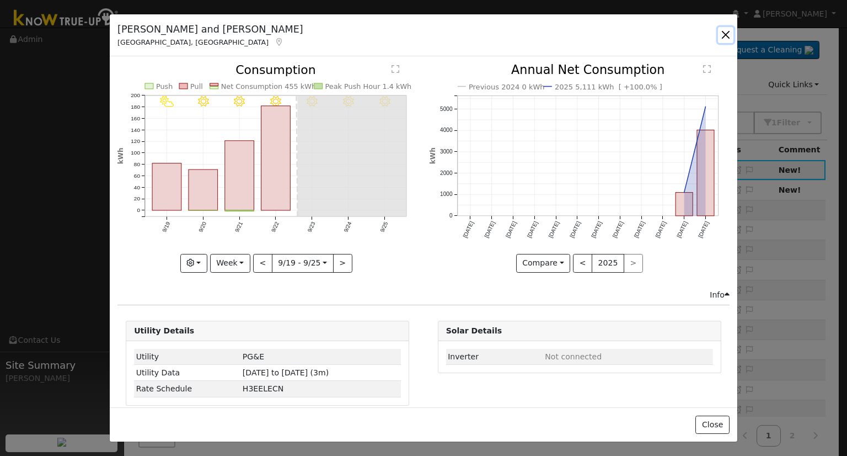
click at [728, 36] on button "button" at bounding box center [725, 34] width 15 height 15
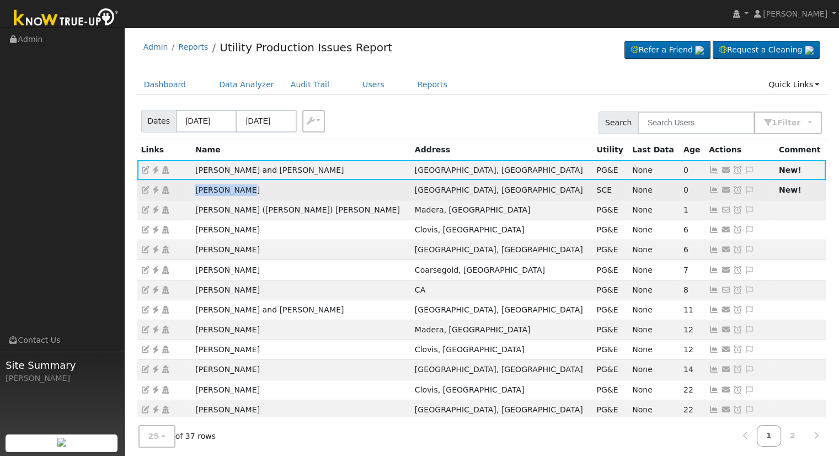
drag, startPoint x: 258, startPoint y: 193, endPoint x: 179, endPoint y: 192, distance: 79.4
click at [177, 196] on tr "Ozzie Martin Tulare, CA SCE None 0 No email address Send Email... Copy a Link R…" at bounding box center [481, 190] width 689 height 20
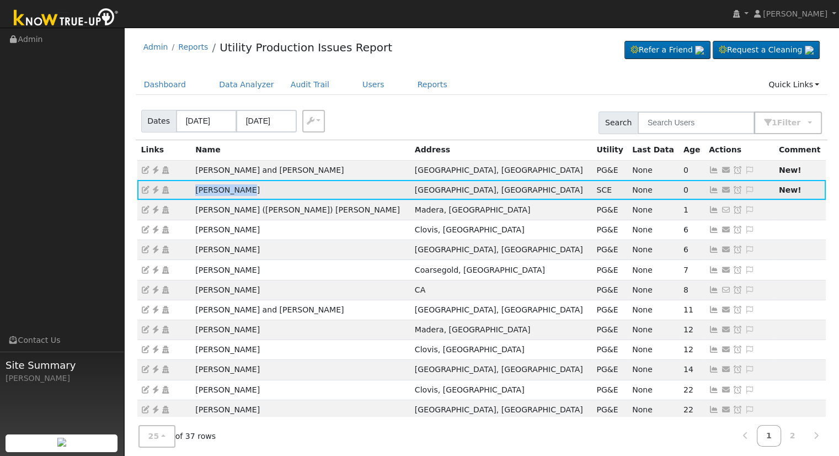
copy tr "[PERSON_NAME]"
click at [709, 193] on icon at bounding box center [714, 190] width 10 height 8
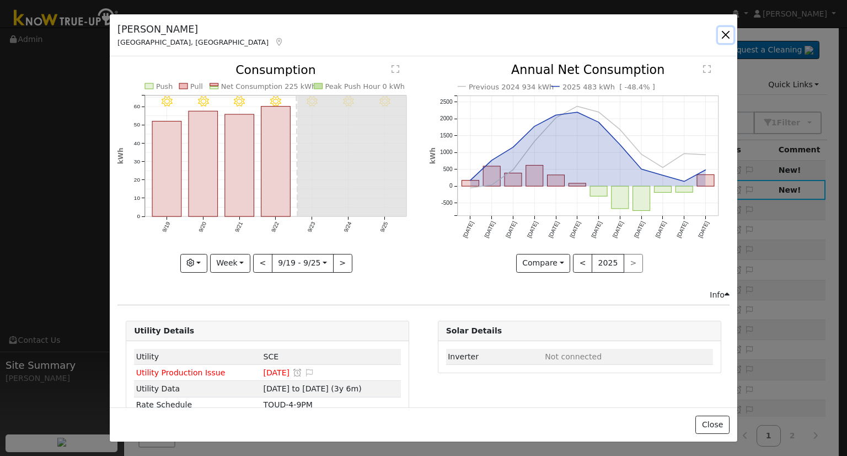
drag, startPoint x: 724, startPoint y: 34, endPoint x: 728, endPoint y: 29, distance: 7.1
click at [725, 34] on button "button" at bounding box center [725, 34] width 15 height 15
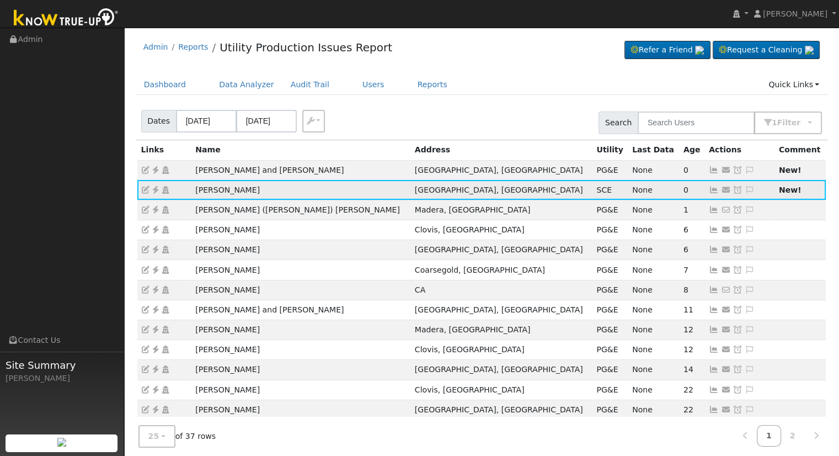
click at [156, 191] on icon at bounding box center [156, 190] width 10 height 8
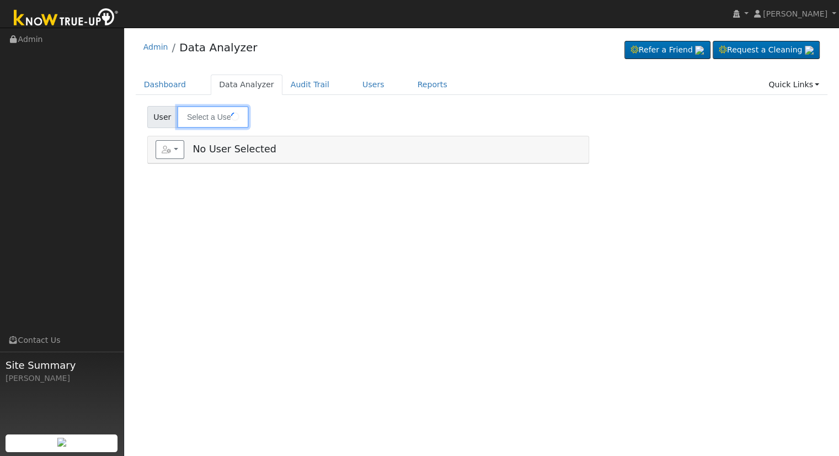
type input "[PERSON_NAME]"
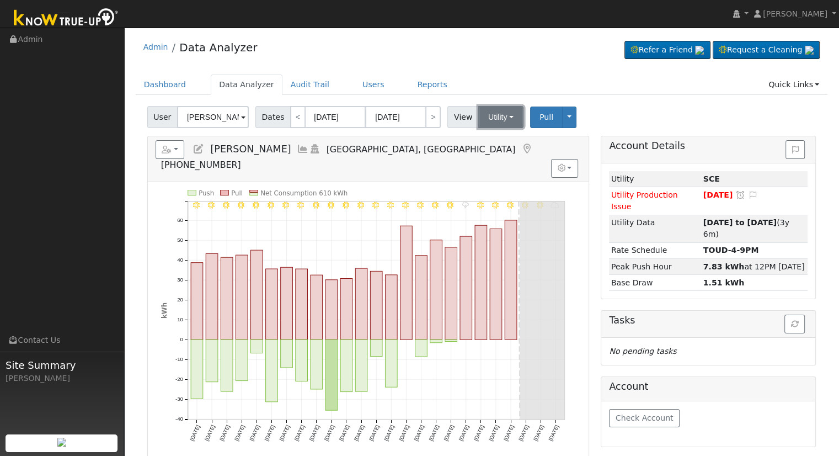
click at [491, 117] on button "Utility" at bounding box center [500, 117] width 45 height 22
click at [499, 159] on link "Solar" at bounding box center [514, 157] width 77 height 15
